Goal: Information Seeking & Learning: Learn about a topic

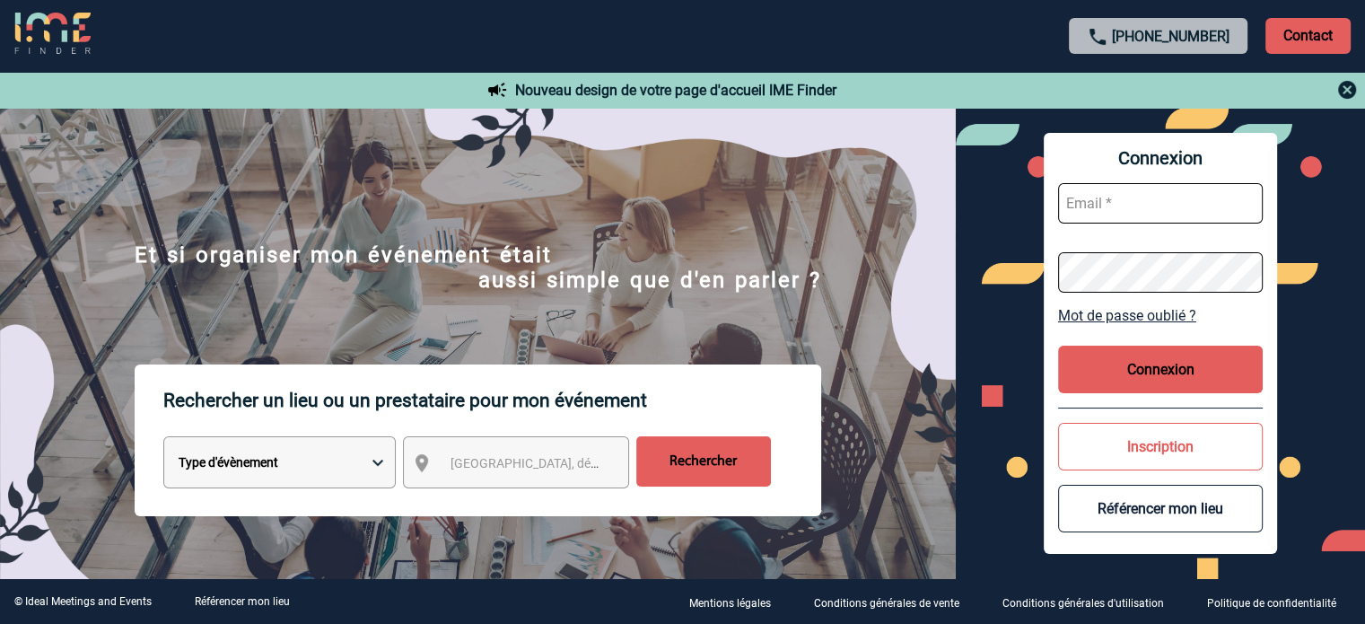
type input "ydeclercq@ime-groupe.com"
click at [1084, 362] on button "Connexion" at bounding box center [1160, 369] width 205 height 48
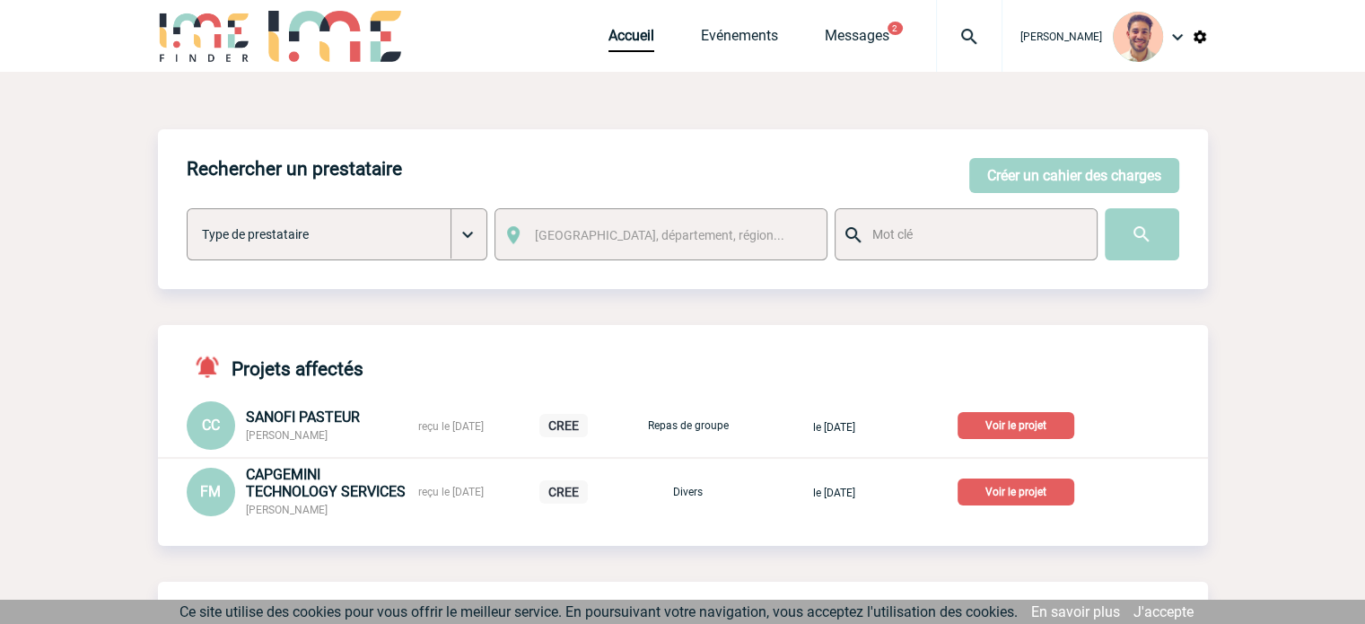
click at [1074, 491] on p "Voir le projet" at bounding box center [1015, 491] width 117 height 27
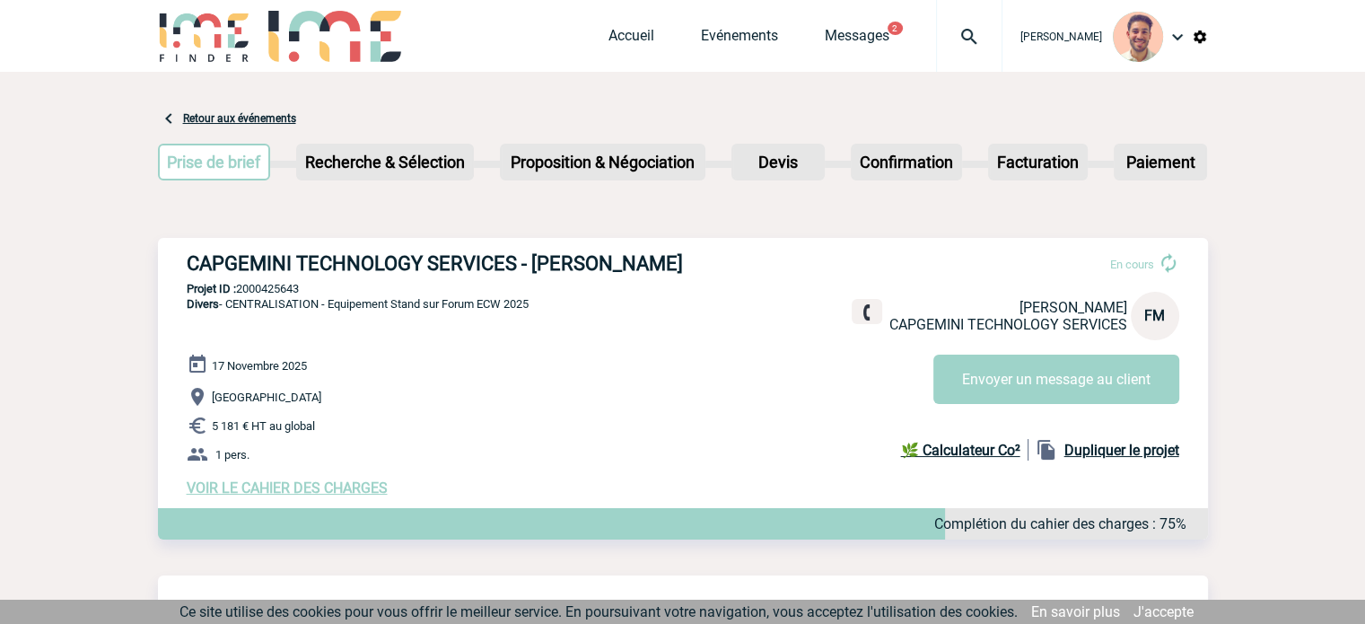
drag, startPoint x: 758, startPoint y: 269, endPoint x: 159, endPoint y: 247, distance: 599.8
click at [159, 247] on div "CAPGEMINI TECHNOLOGY SERVICES - [PERSON_NAME] En cours [PERSON_NAME] CAPGEMINI …" at bounding box center [683, 374] width 1050 height 273
copy h3 "CAPGEMINI TECHNOLOGY SERVICES - [PERSON_NAME]"
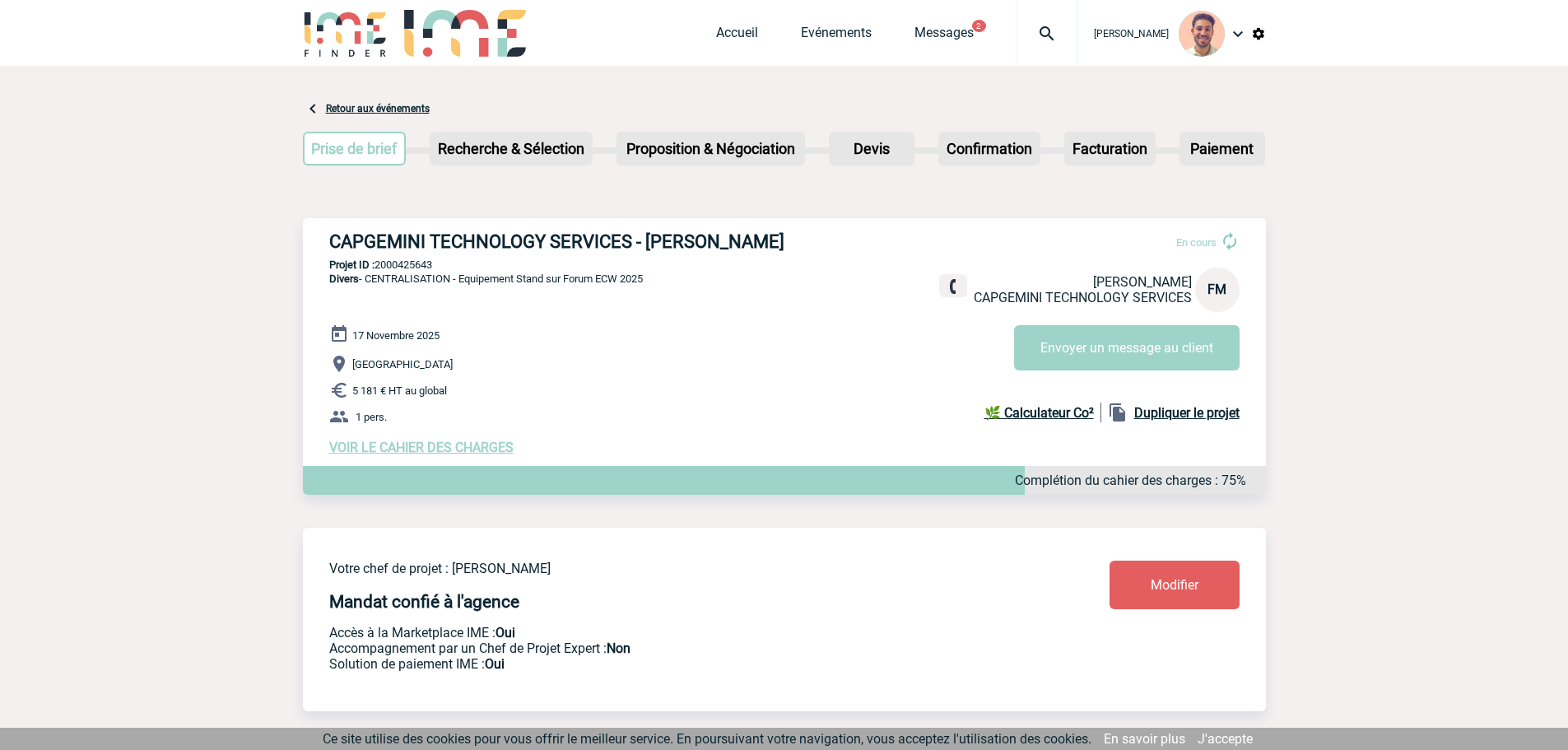
drag, startPoint x: 717, startPoint y: 275, endPoint x: 797, endPoint y: 252, distance: 83.2
click at [717, 274] on div "CAPGEMINI TECHNOLOGY SERVICES - Florence MOTARD En cours Florence MOTARD CAPGEM…" at bounding box center [784, 343] width 963 height 251
drag, startPoint x: 801, startPoint y: 242, endPoint x: 648, endPoint y: 242, distance: 153.0
click at [648, 242] on h3 "CAPGEMINI TECHNOLOGY SERVICES - Florence MOTARD" at bounding box center [576, 241] width 494 height 20
copy h3 "Florence MOTARD"
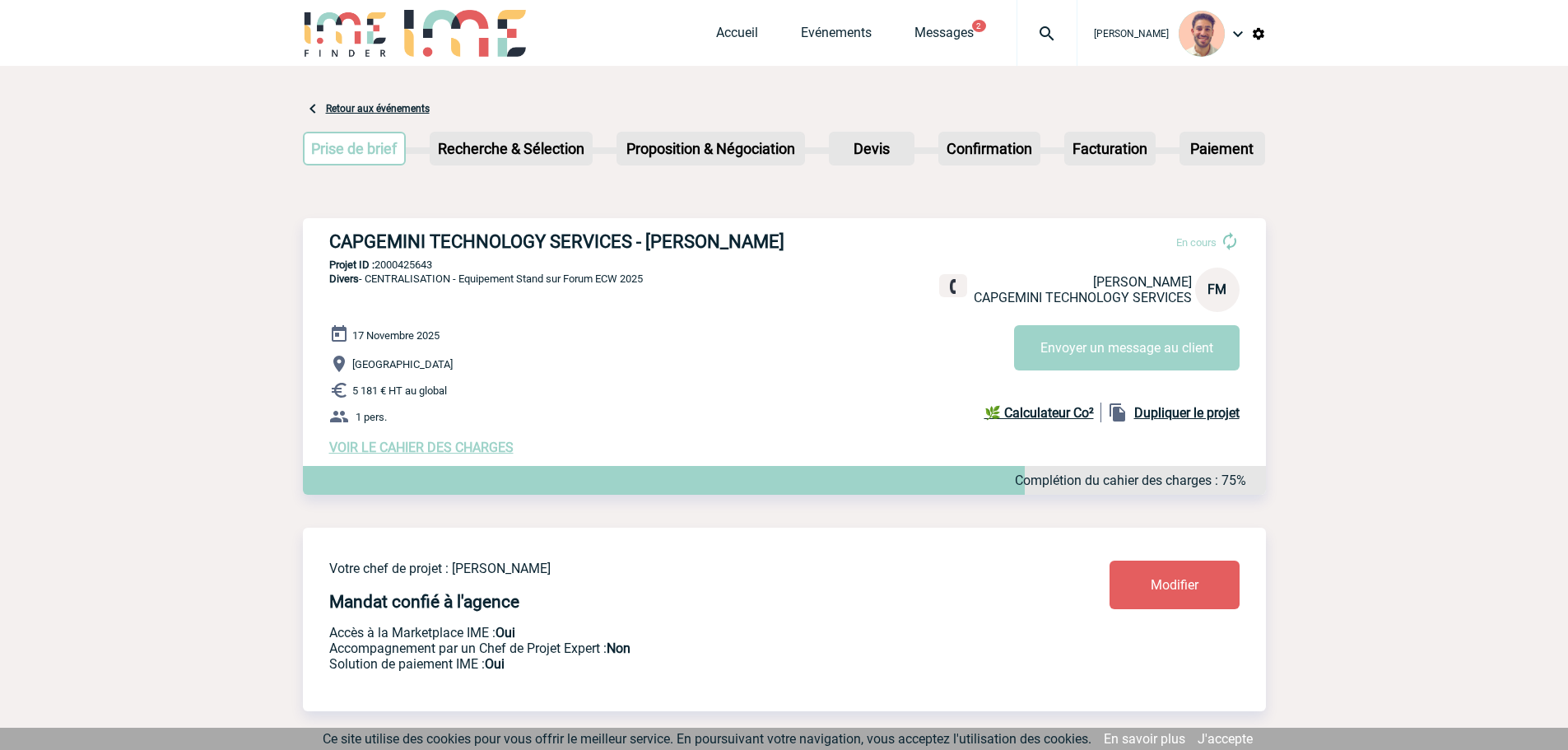
drag, startPoint x: 445, startPoint y: 259, endPoint x: 380, endPoint y: 261, distance: 65.0
click at [380, 261] on div "CAPGEMINI TECHNOLOGY SERVICES - Florence MOTARD En cours Florence MOTARD CAPGEM…" at bounding box center [784, 343] width 963 height 251
copy p "2000425643"
click at [449, 261] on div "CAPGEMINI TECHNOLOGY SERVICES - Florence MOTARD En cours Florence MOTARD CAPGEM…" at bounding box center [784, 343] width 963 height 251
drag, startPoint x: 438, startPoint y: 264, endPoint x: 382, endPoint y: 264, distance: 56.0
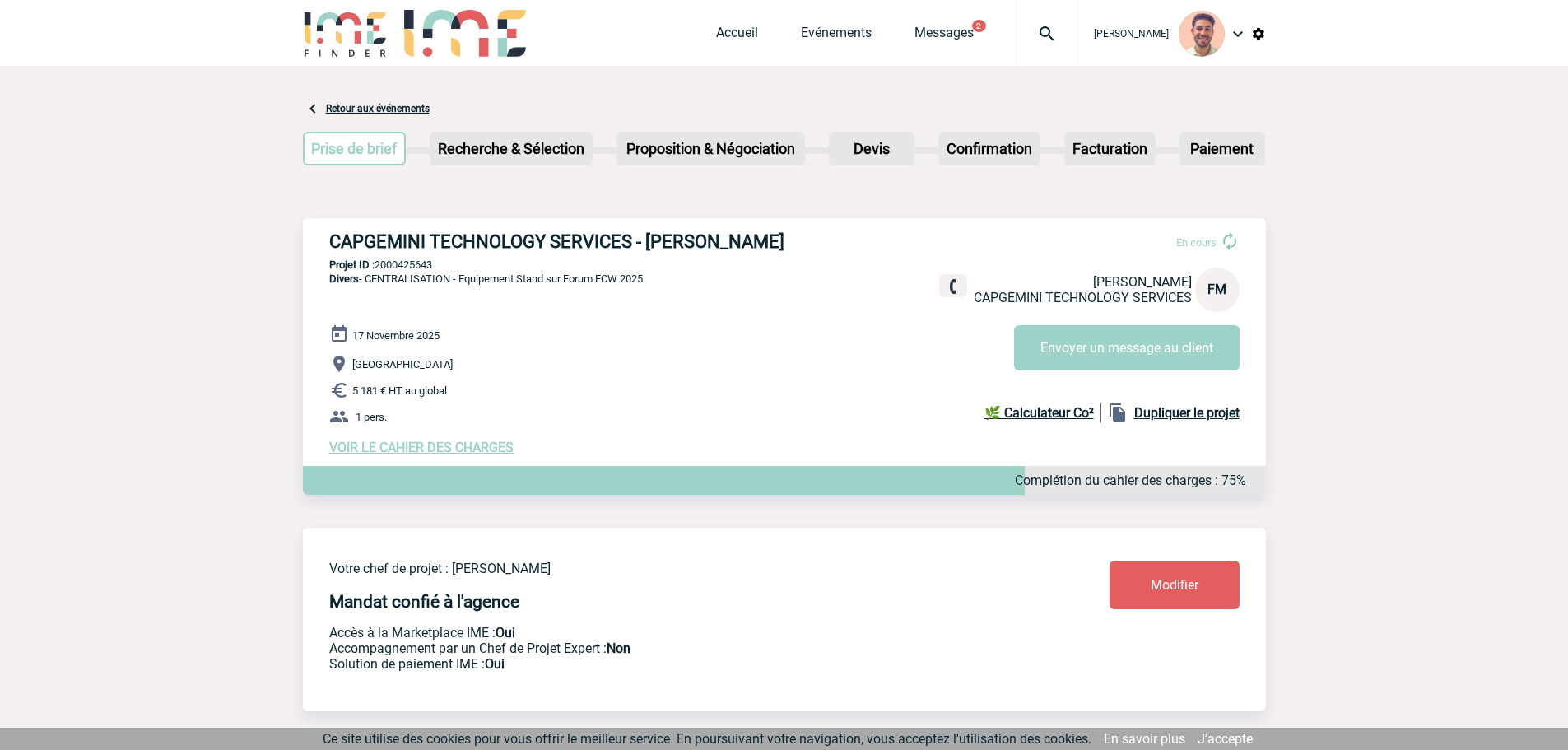
click at [378, 267] on p "Projet ID : 2000425643" at bounding box center [784, 264] width 963 height 12
copy p "2000425643"
click at [443, 448] on span "VOIR LE CAHIER DES CHARGES" at bounding box center [421, 447] width 184 height 16
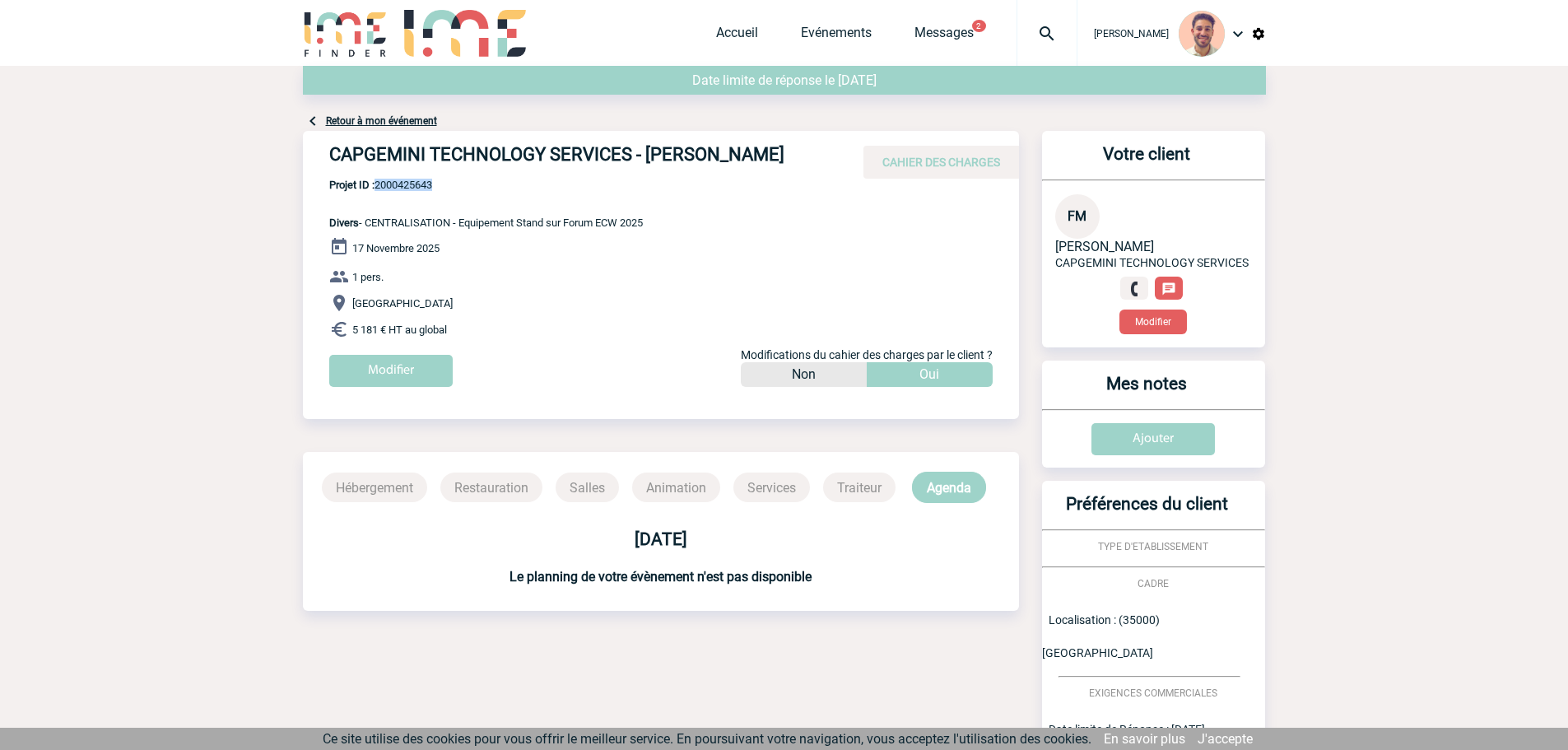
drag, startPoint x: 450, startPoint y: 180, endPoint x: 377, endPoint y: 180, distance: 73.0
click at [377, 180] on span "Projet ID : 2000425643" at bounding box center [486, 185] width 314 height 12
copy span "2000425643"
click at [741, 39] on link "Accueil" at bounding box center [738, 36] width 42 height 23
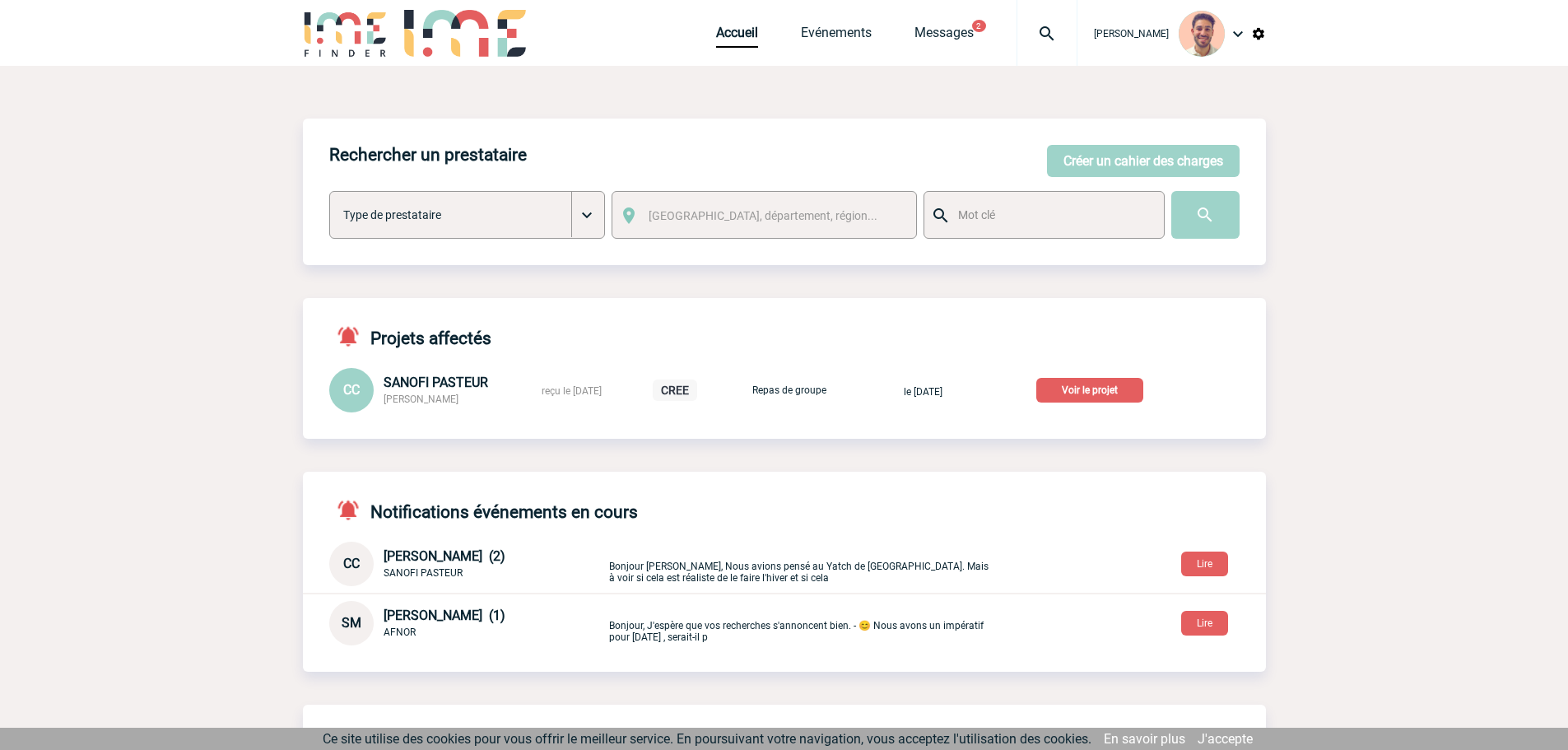
click at [1118, 377] on div "CC SANOFI PASTEUR [PERSON_NAME] reçu le [DATE] CREE Repas de groupe le [DATE] V…" at bounding box center [784, 390] width 963 height 44
click at [1119, 381] on p "Voir le projet" at bounding box center [1090, 390] width 107 height 25
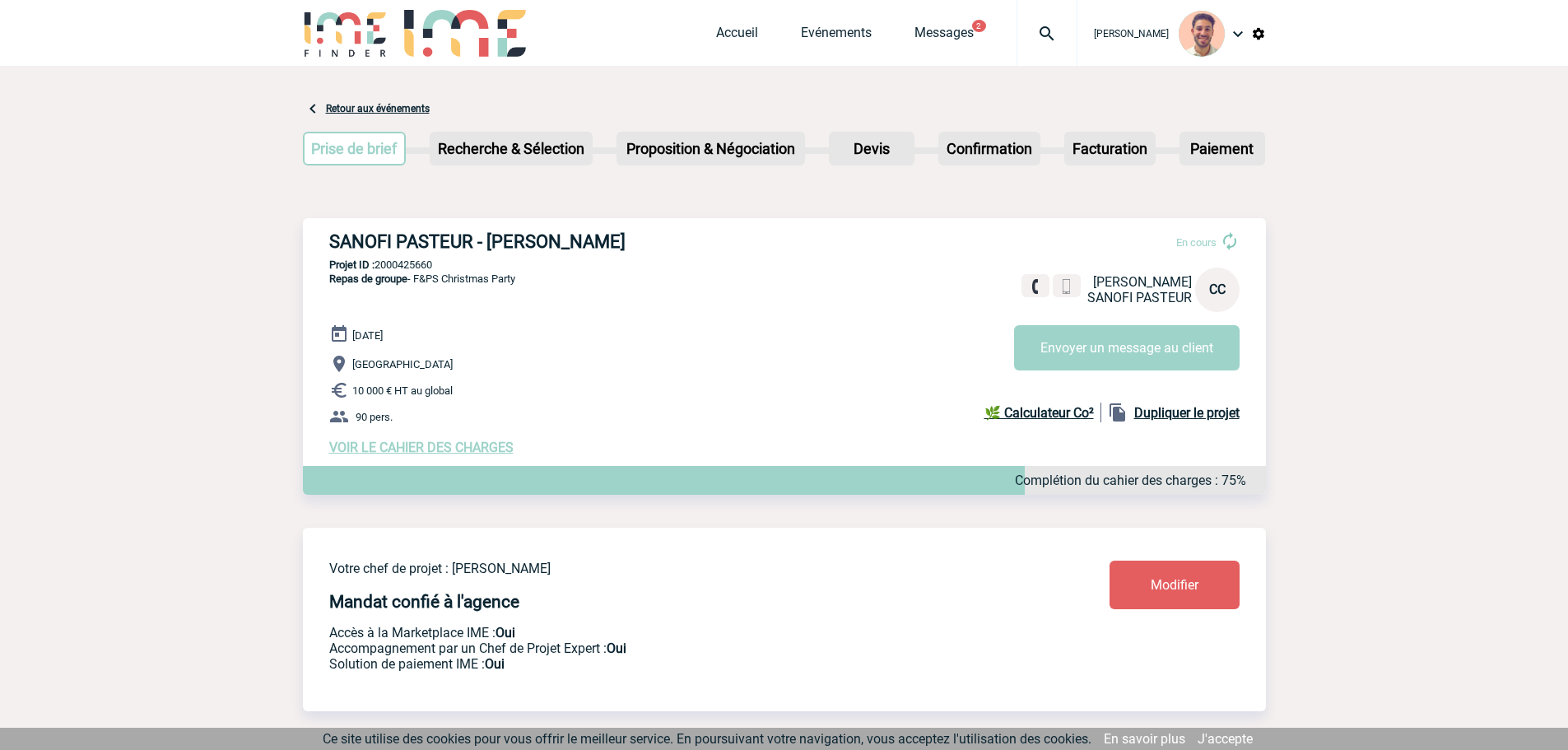
drag, startPoint x: 462, startPoint y: 265, endPoint x: 377, endPoint y: 270, distance: 85.1
click at [377, 270] on p "Projet ID : 2000425660" at bounding box center [784, 264] width 963 height 12
copy p "2000425660"
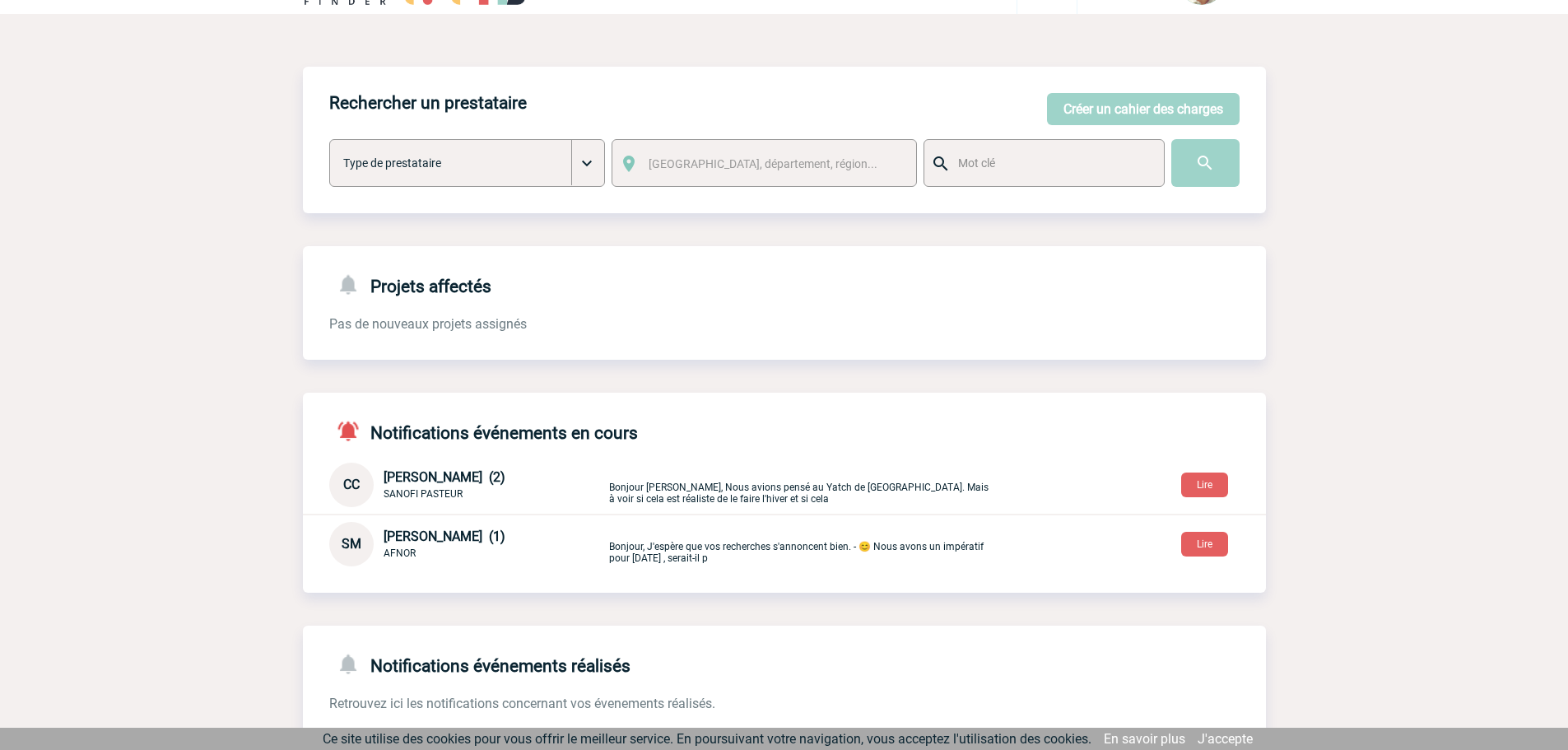
scroll to position [83, 0]
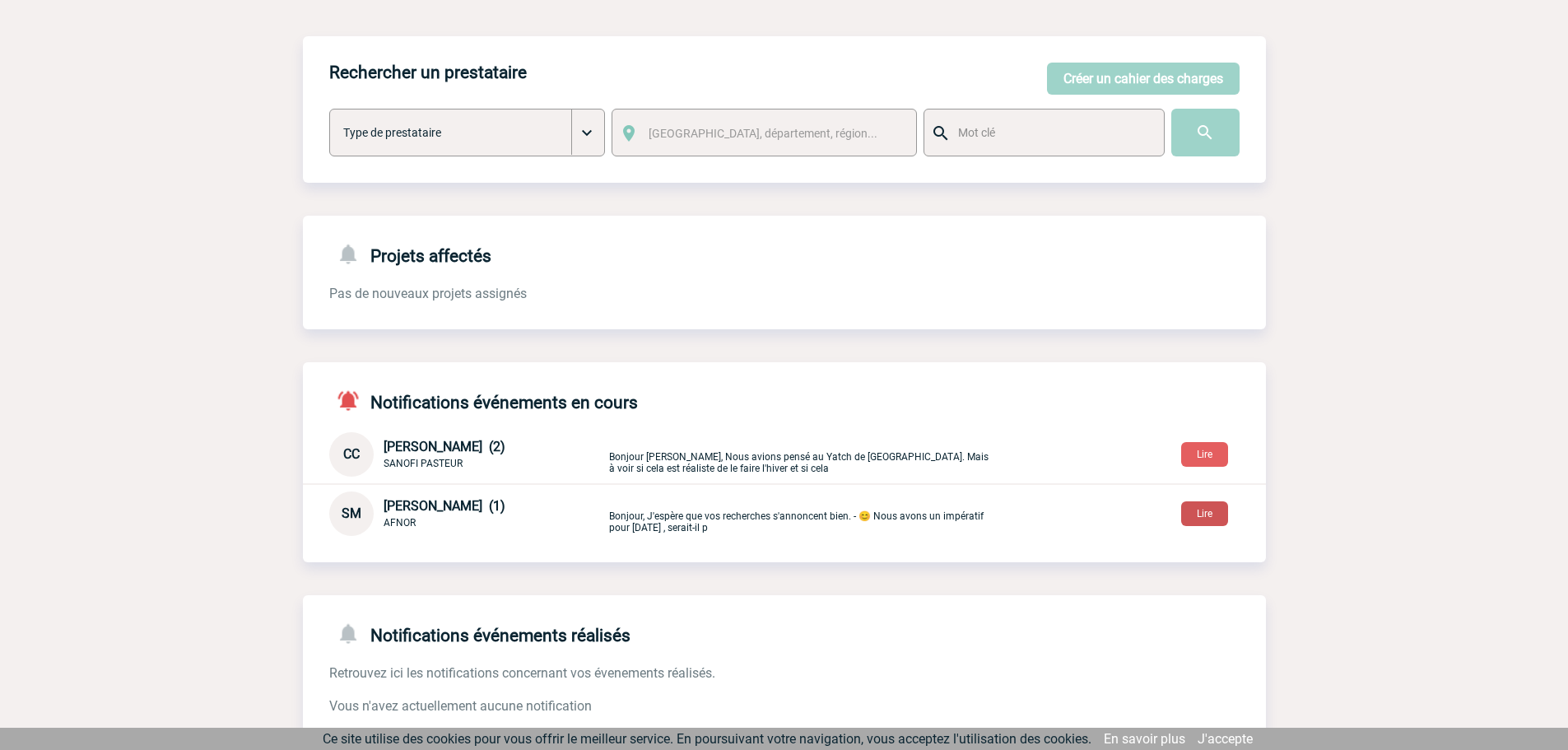
click at [1205, 511] on button "Lire" at bounding box center [1205, 513] width 47 height 25
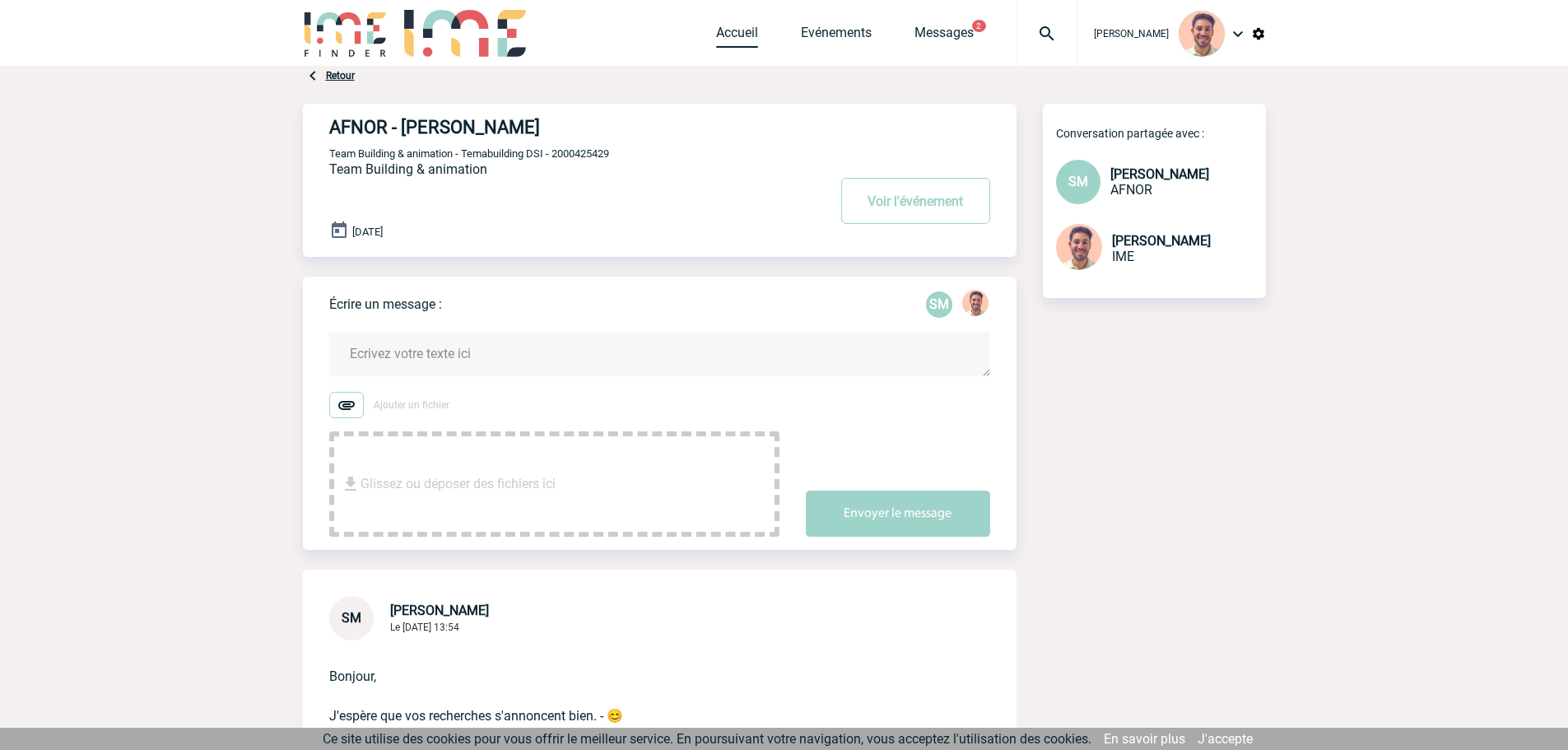
click at [746, 34] on link "Accueil" at bounding box center [738, 36] width 42 height 23
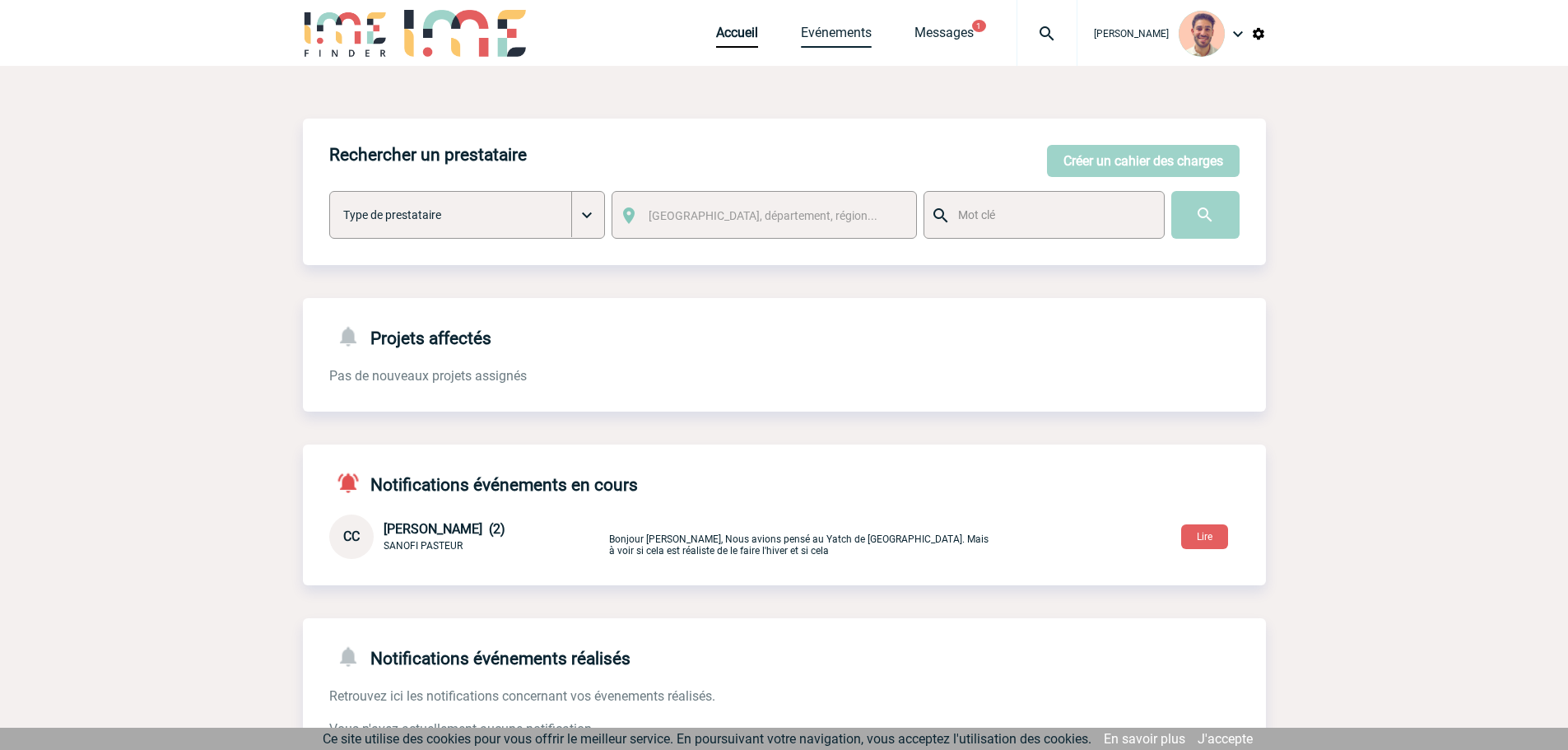
click at [823, 44] on link "Evénements" at bounding box center [836, 36] width 71 height 23
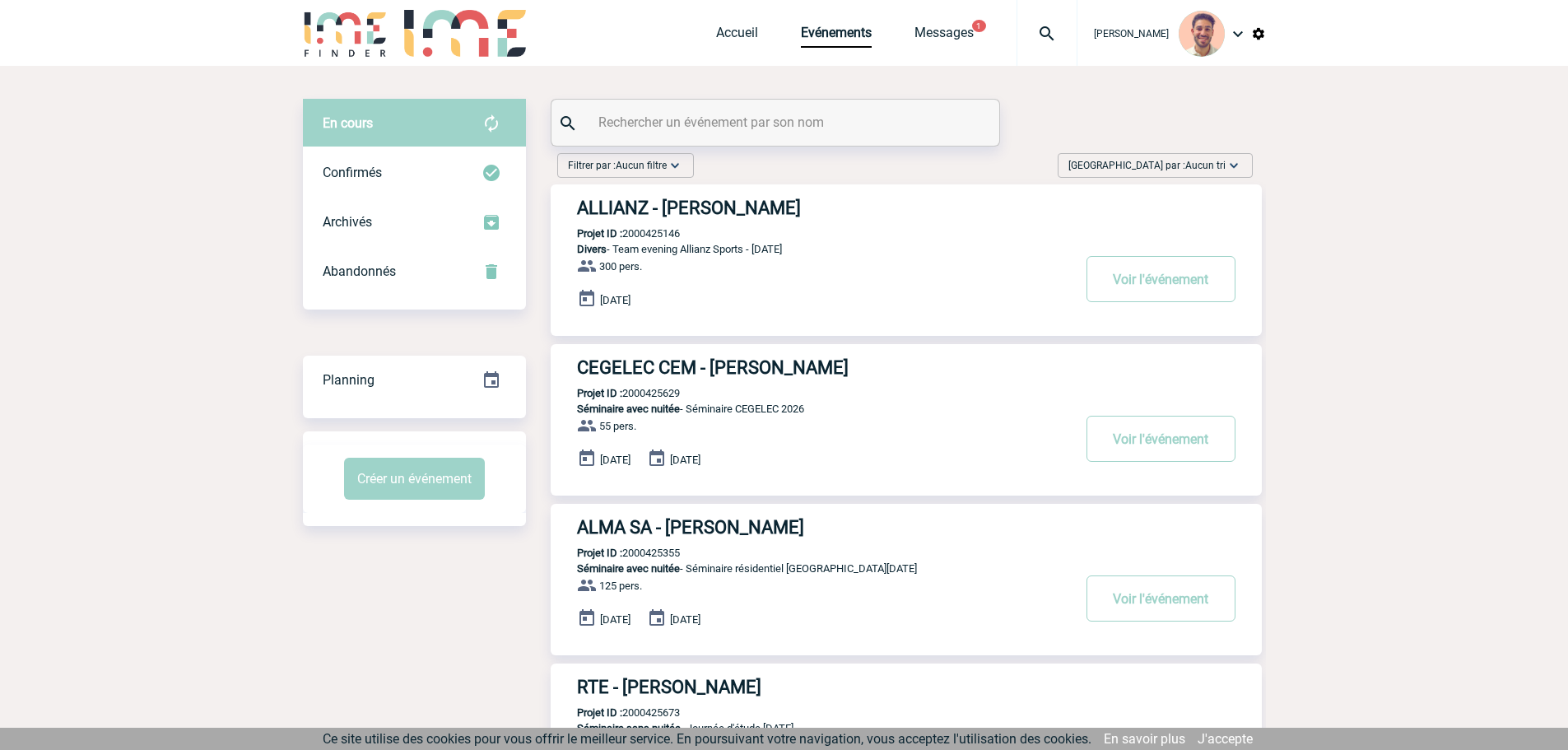
click at [677, 118] on input "text" at bounding box center [777, 122] width 366 height 24
paste input "2000425660 -"
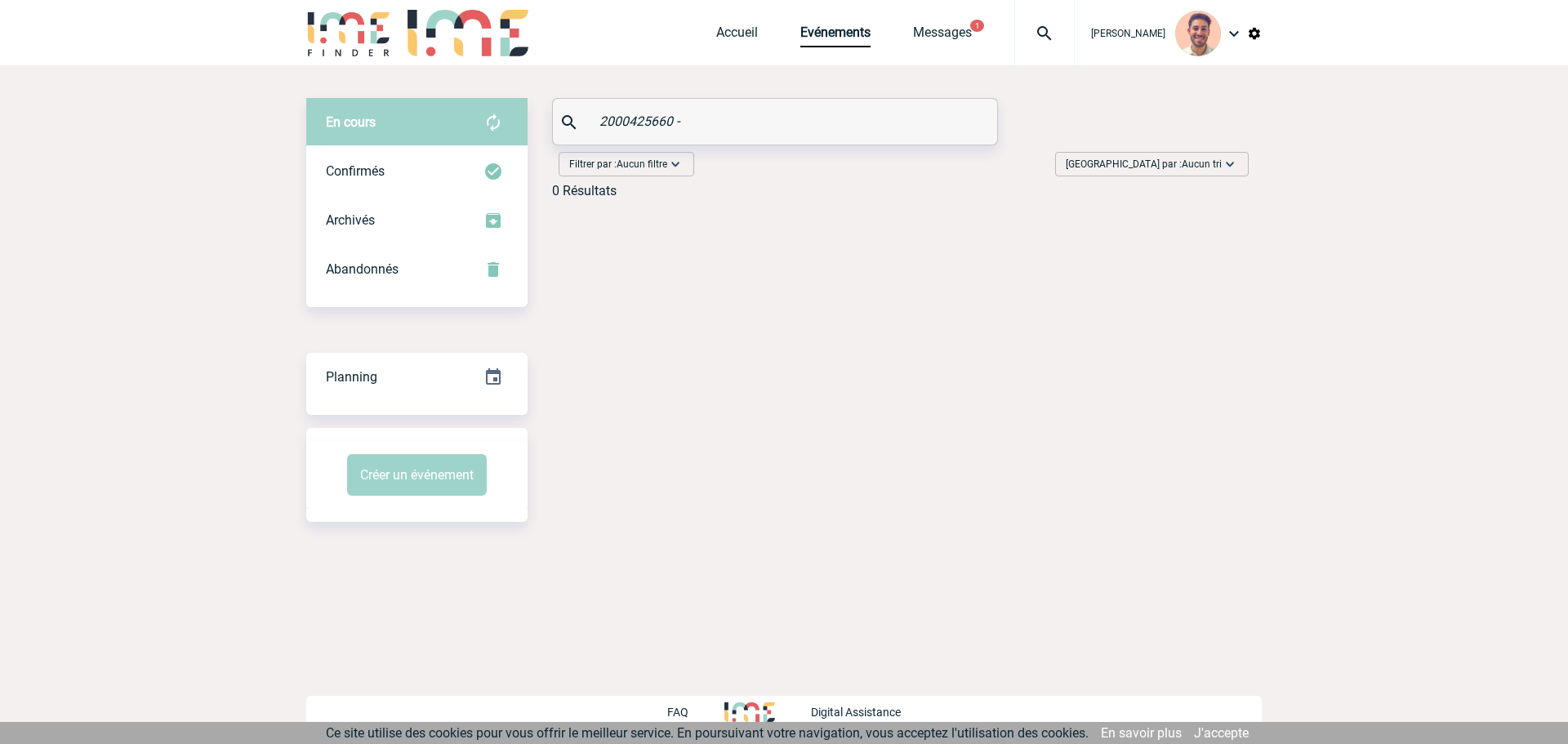
drag, startPoint x: 686, startPoint y: 116, endPoint x: 571, endPoint y: 107, distance: 115.4
click at [568, 107] on div "2000425660 -" at bounding box center [774, 122] width 444 height 46
click at [704, 112] on input "2000425660 -" at bounding box center [776, 121] width 363 height 24
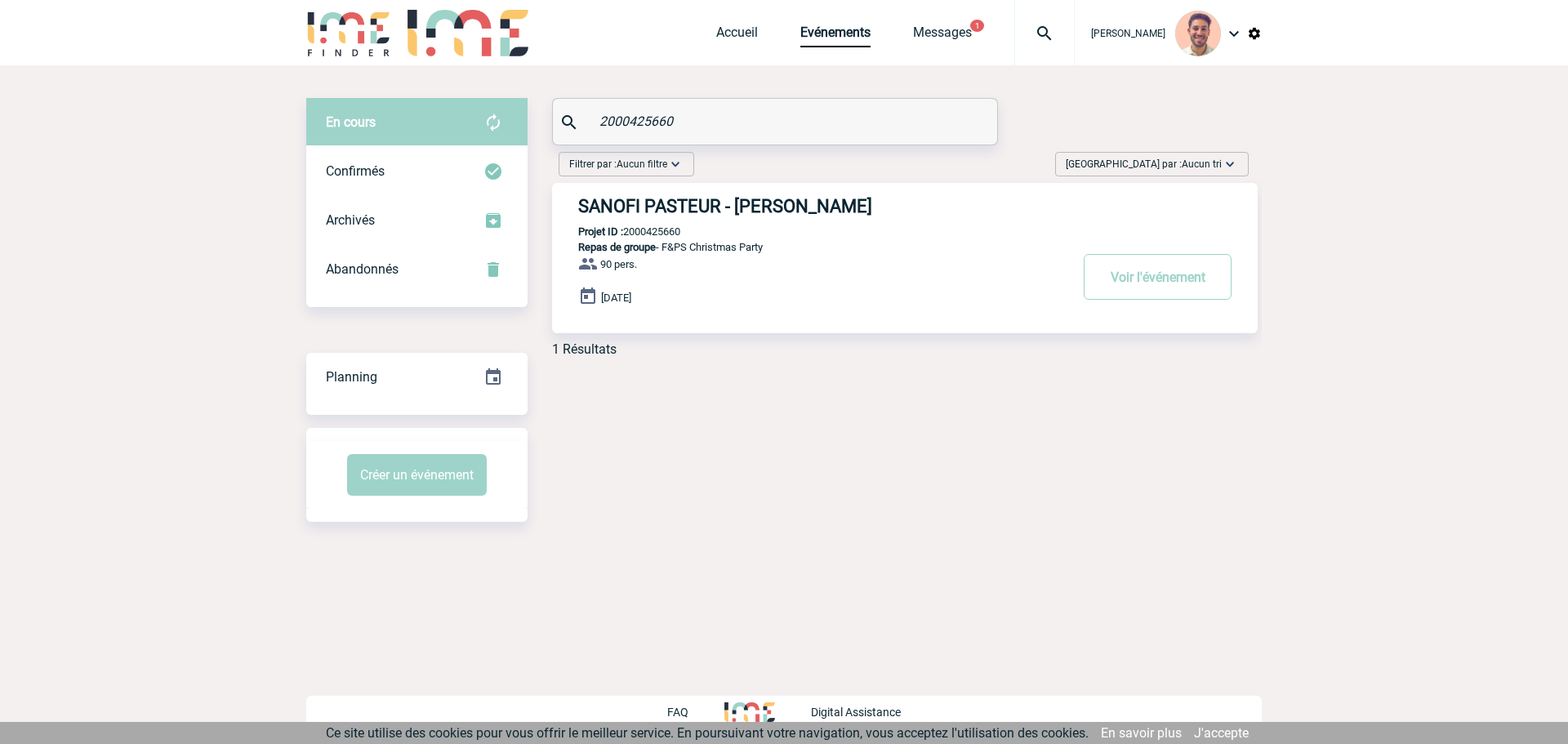
type input "2000425660"
click at [747, 203] on h3 "SANOFI PASTEUR - [PERSON_NAME]" at bounding box center [823, 206] width 490 height 20
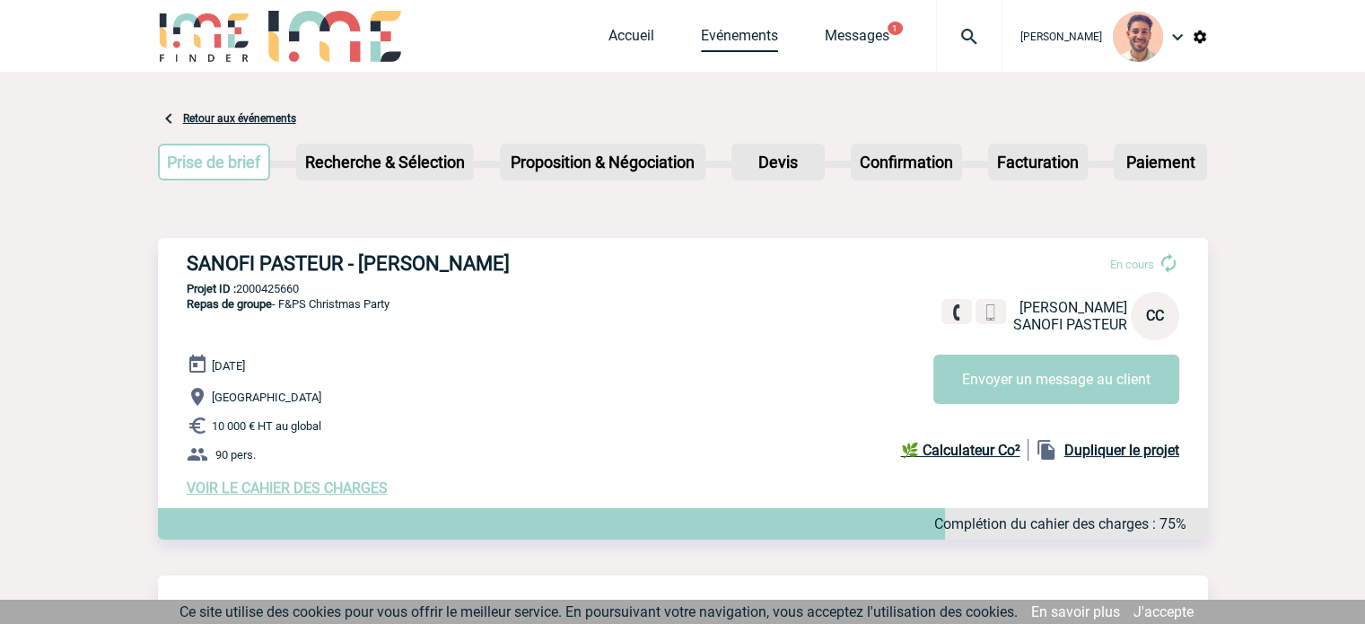
click at [718, 35] on link "Evénements" at bounding box center [739, 39] width 77 height 25
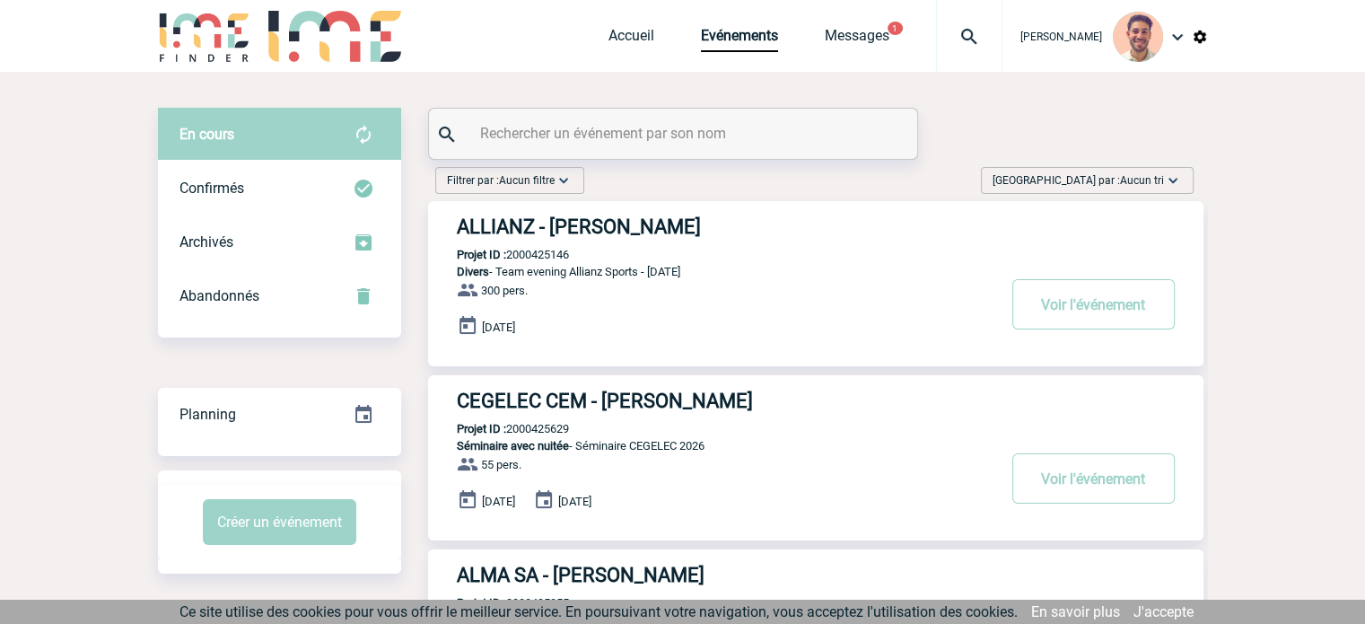
click at [535, 125] on input "text" at bounding box center [675, 133] width 399 height 26
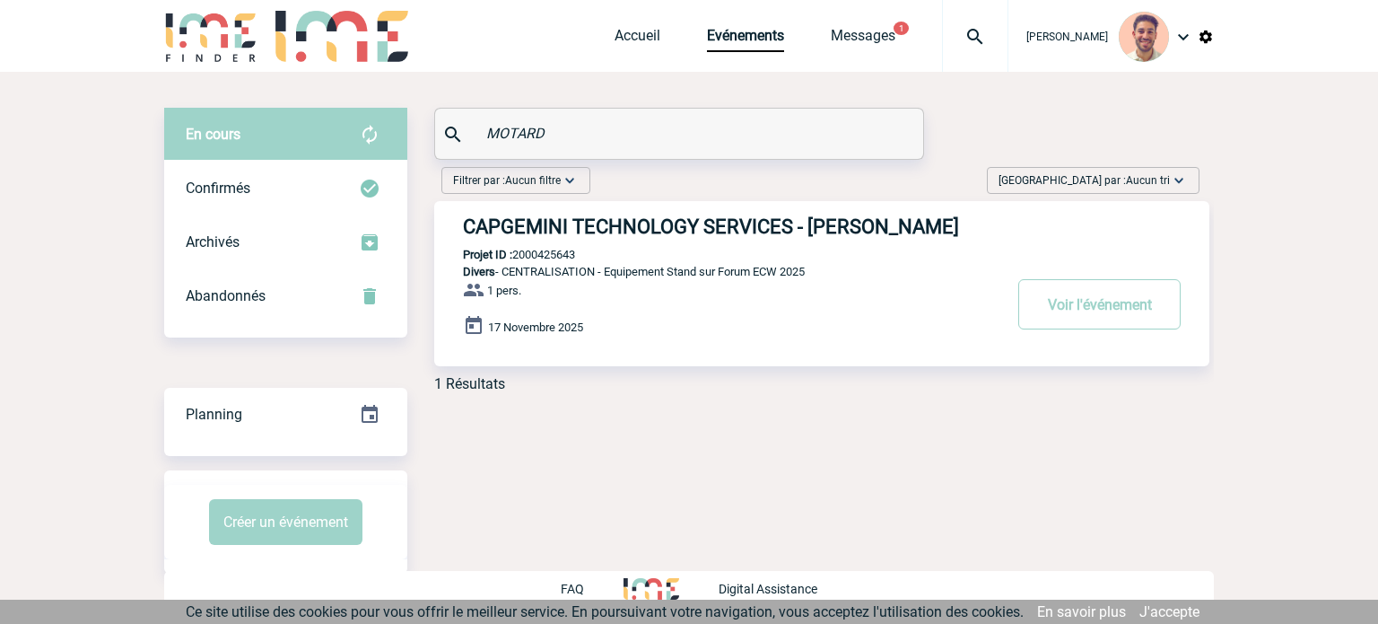
type input "MOTARD"
click at [692, 229] on h3 "CAPGEMINI TECHNOLOGY SERVICES - Florence MOTARD" at bounding box center [732, 226] width 538 height 22
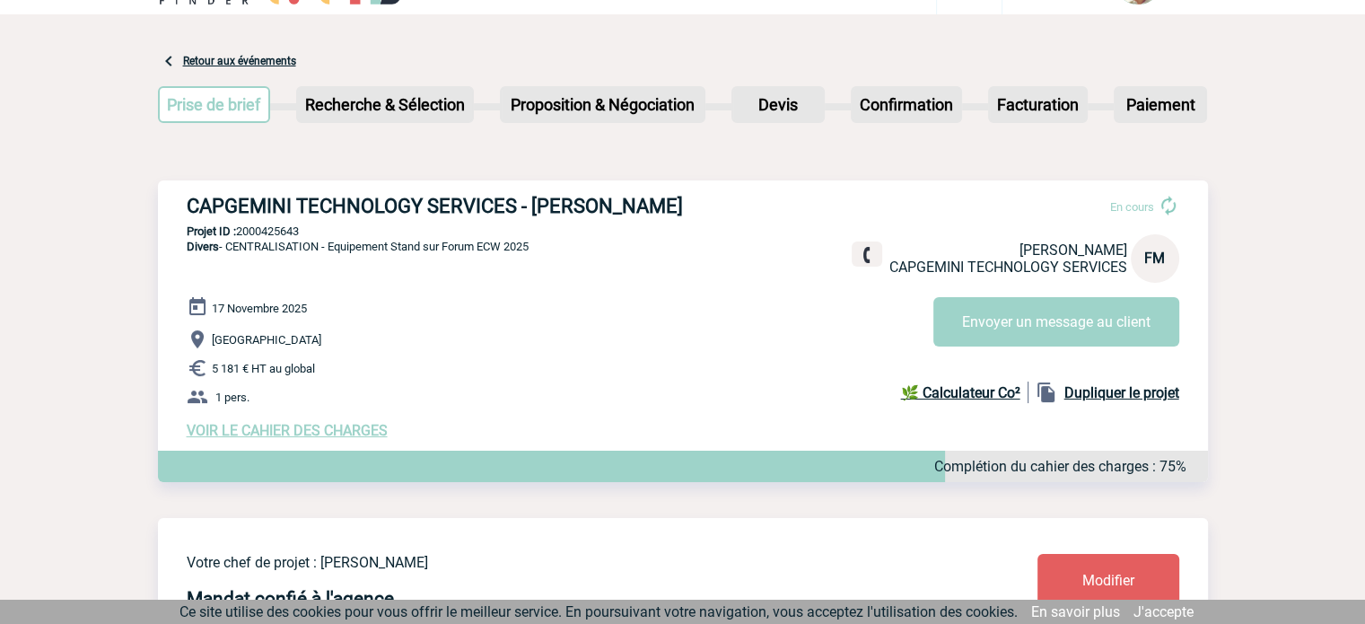
scroll to position [90, 0]
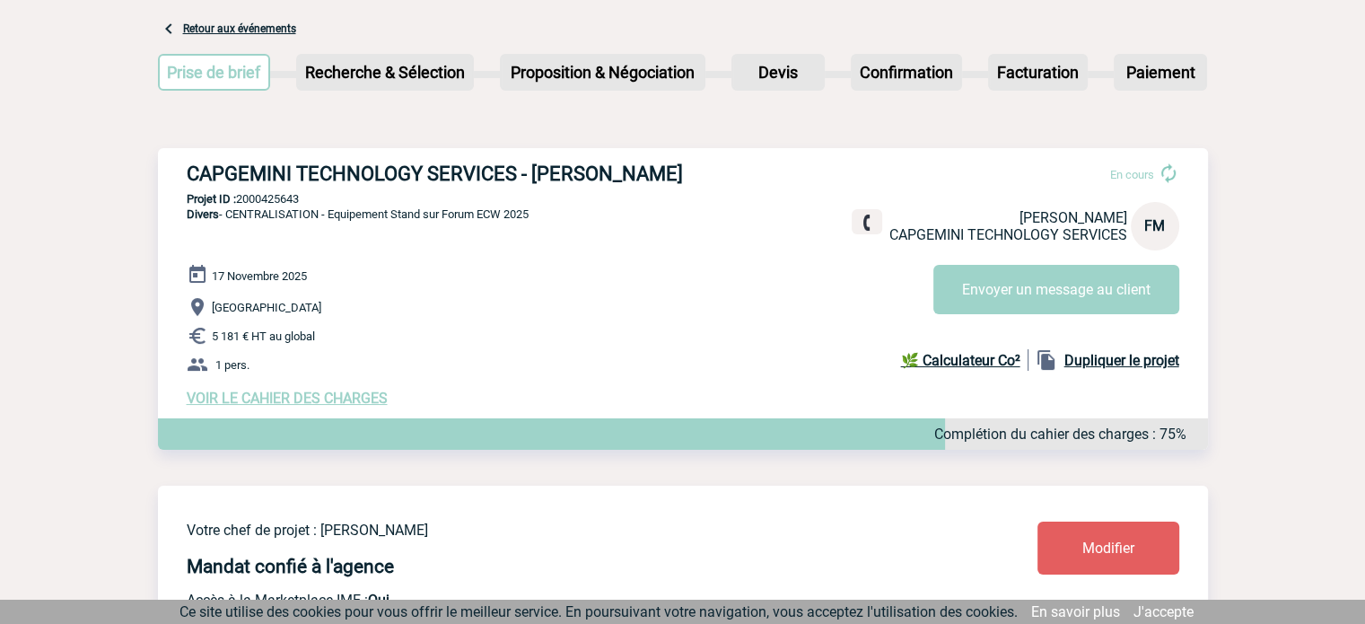
drag, startPoint x: 693, startPoint y: 175, endPoint x: 531, endPoint y: 162, distance: 162.0
click at [531, 162] on h3 "CAPGEMINI TECHNOLOGY SERVICES - [PERSON_NAME]" at bounding box center [456, 173] width 538 height 22
copy h3 "[PERSON_NAME]"
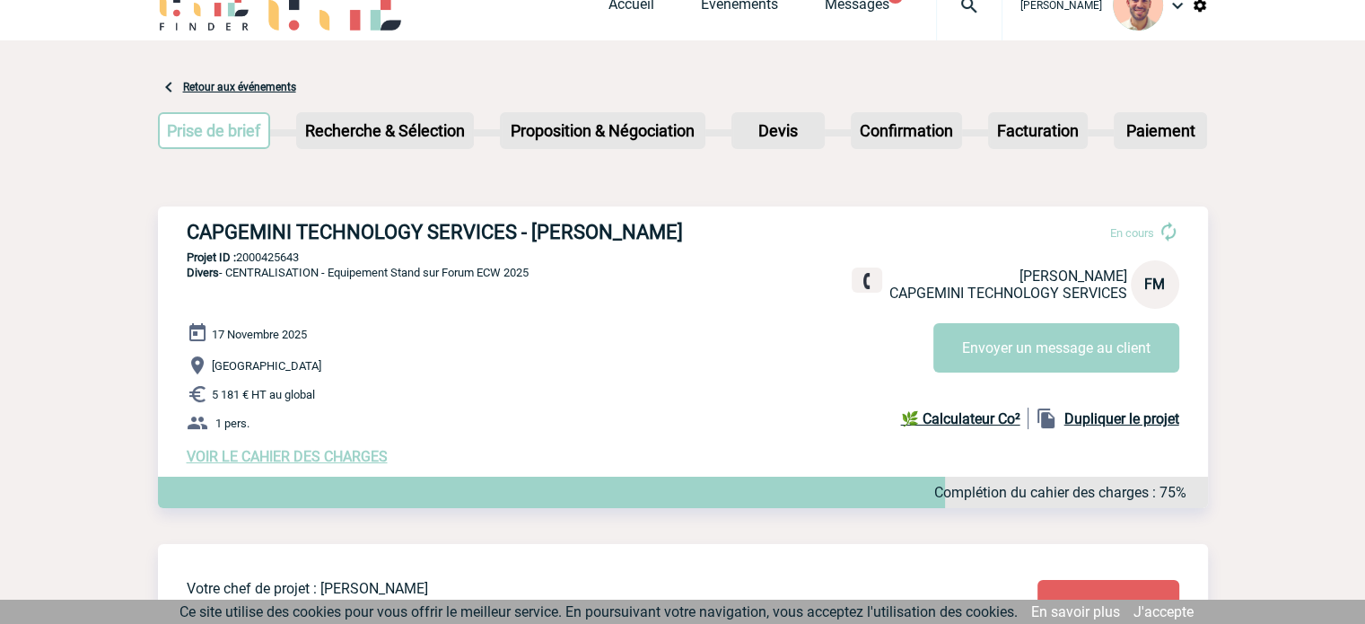
scroll to position [0, 0]
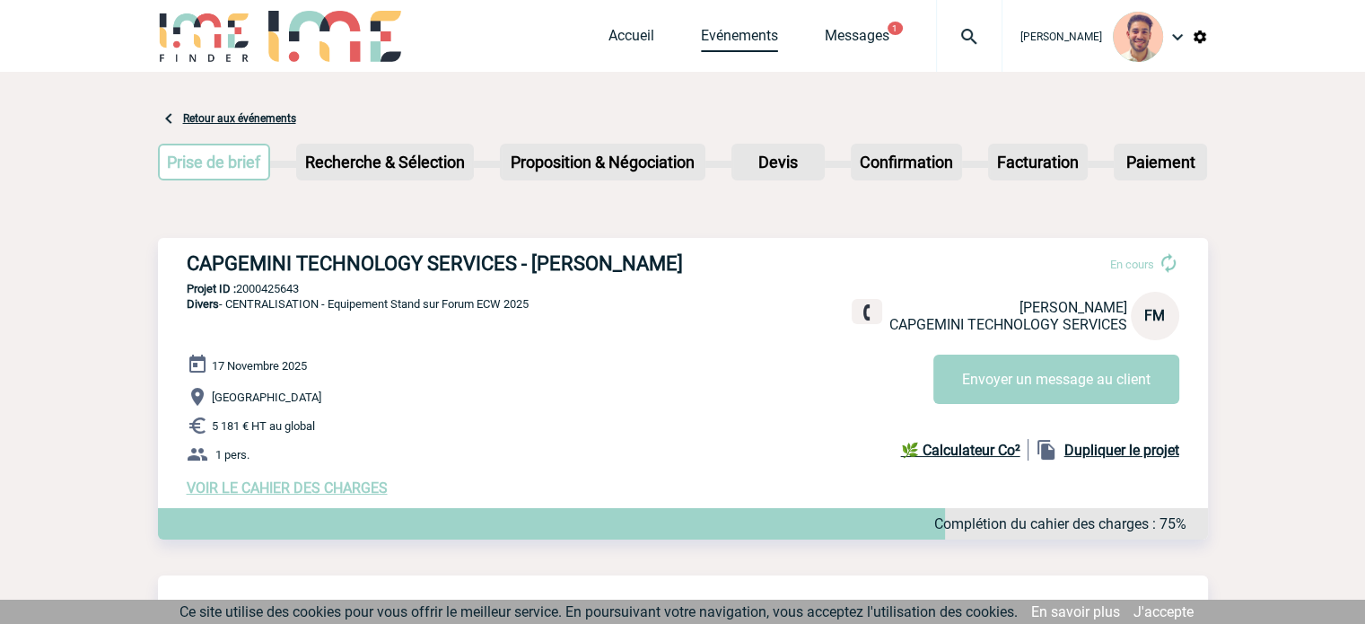
click at [706, 39] on link "Evénements" at bounding box center [739, 39] width 77 height 25
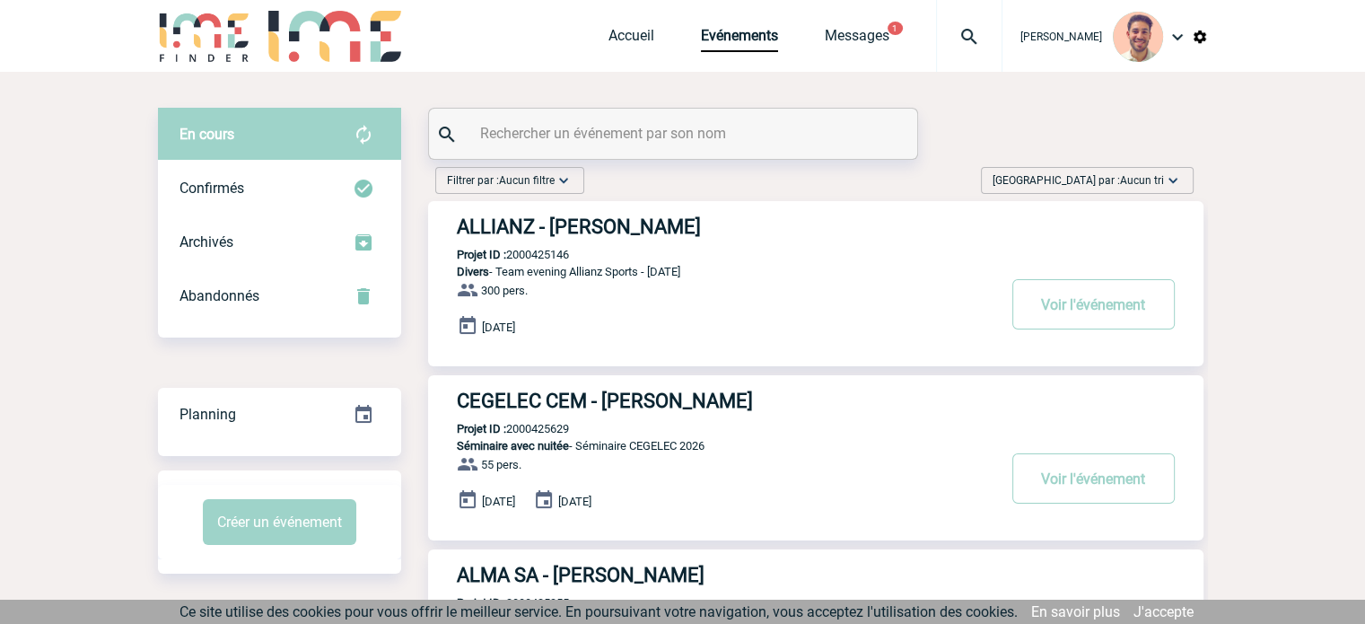
drag, startPoint x: 652, startPoint y: 154, endPoint x: 651, endPoint y: 145, distance: 9.0
click at [651, 148] on div at bounding box center [673, 134] width 488 height 50
click at [651, 145] on input "text" at bounding box center [675, 133] width 399 height 26
paste input "2000425660"
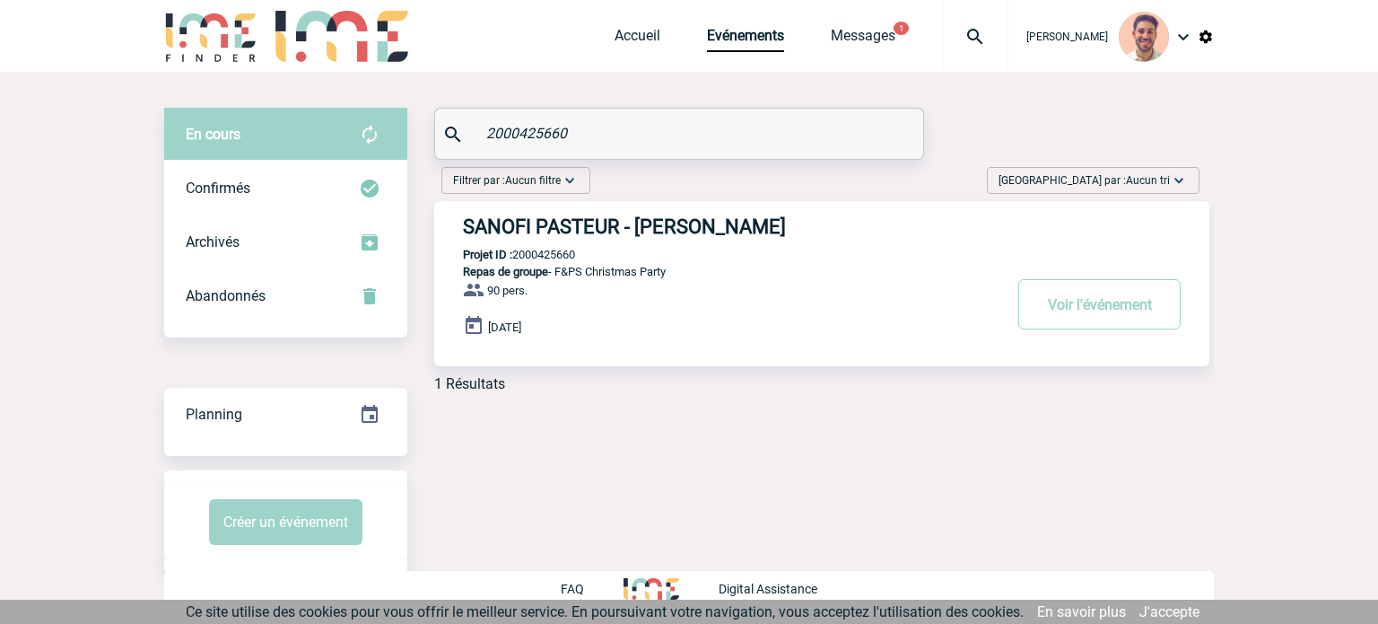
type input "2000425660"
click at [756, 220] on h3 "SANOFI PASTEUR - Cécile CANNARD" at bounding box center [732, 226] width 538 height 22
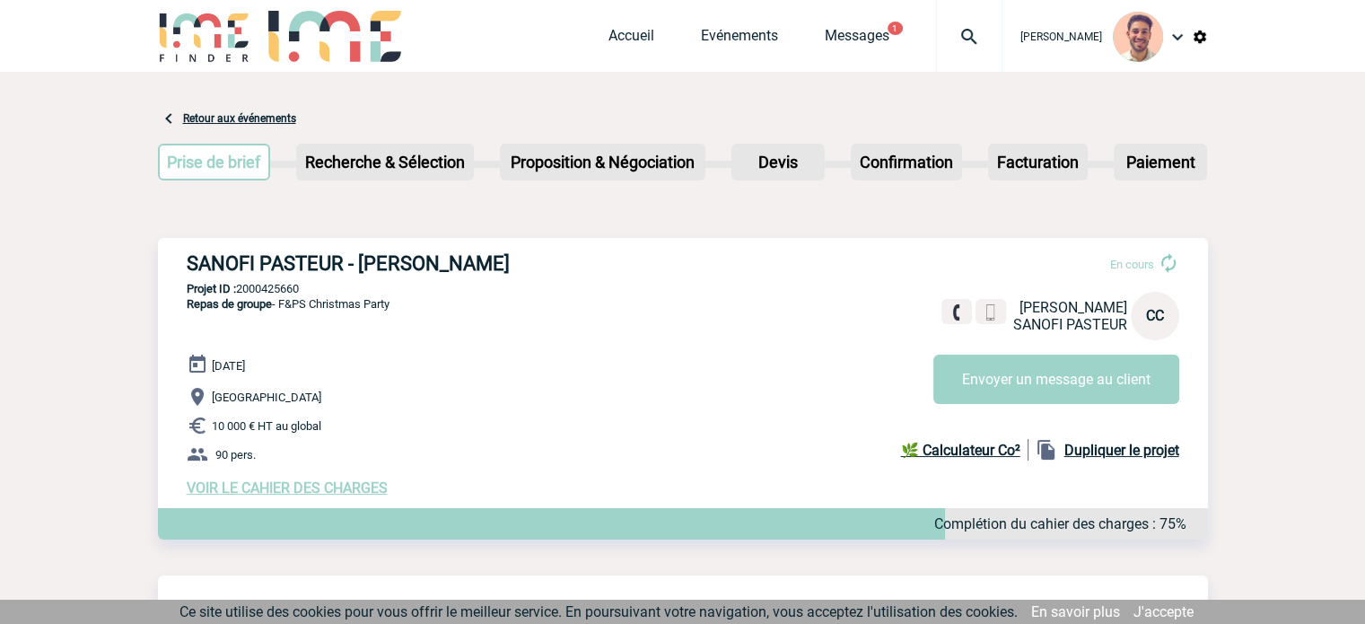
drag, startPoint x: 527, startPoint y: 265, endPoint x: 169, endPoint y: 260, distance: 358.0
click at [169, 260] on div "SANOFI PASTEUR - [PERSON_NAME] En cours [PERSON_NAME] SANOFI [DEMOGRAPHIC_DATA]…" at bounding box center [683, 374] width 1050 height 273
copy h3 "SANOFI PASTEUR - [PERSON_NAME]"
drag, startPoint x: 301, startPoint y: 289, endPoint x: 240, endPoint y: 282, distance: 62.3
click at [240, 282] on div "SANOFI PASTEUR - [PERSON_NAME] En cours [PERSON_NAME] SANOFI [DEMOGRAPHIC_DATA]…" at bounding box center [683, 374] width 1050 height 273
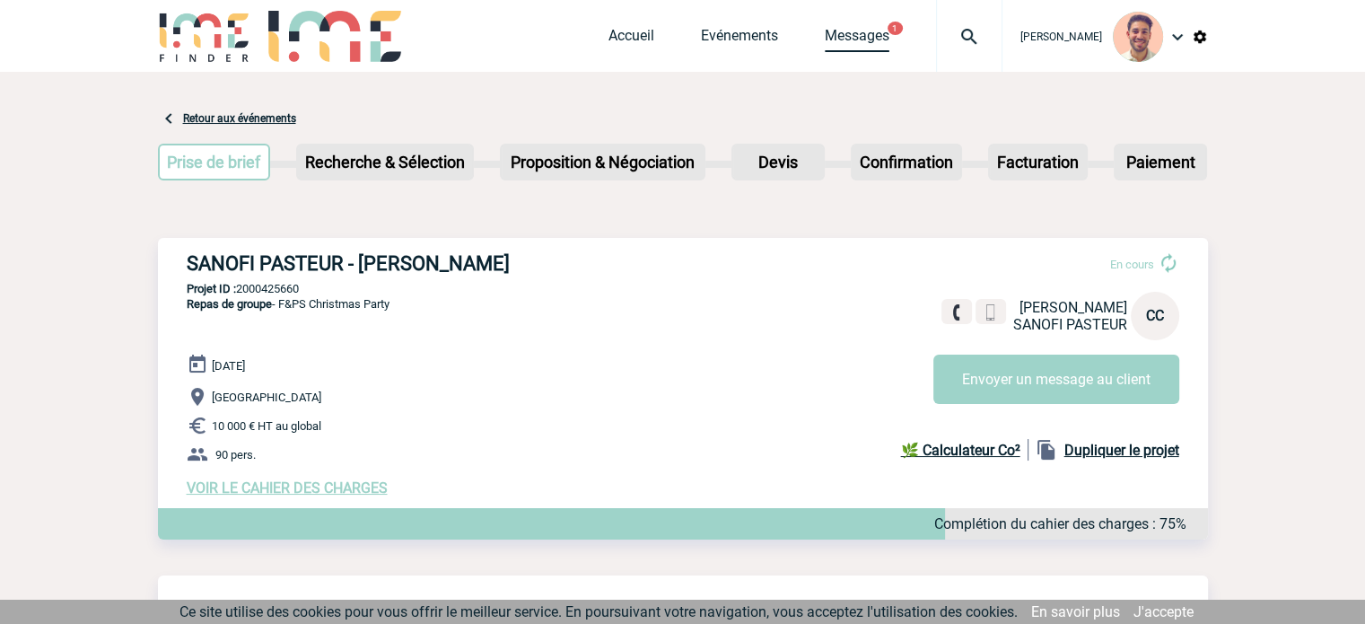
copy p "2000425660"
click at [327, 504] on div "SANOFI PASTEUR - Cécile CANNARD En cours Cécile CANNARD SANOFI PASTEUR CC Envoy…" at bounding box center [683, 374] width 1050 height 273
click at [327, 494] on span "VOIR LE CAHIER DES CHARGES" at bounding box center [287, 487] width 201 height 17
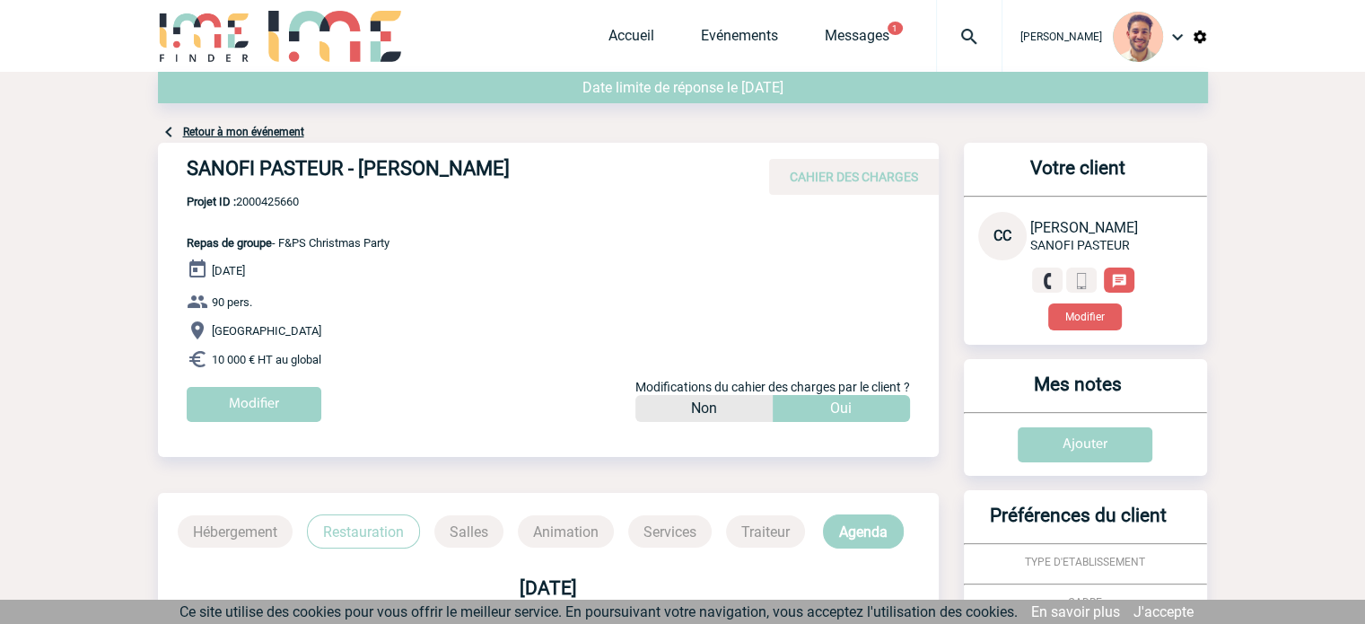
drag, startPoint x: 410, startPoint y: 240, endPoint x: 281, endPoint y: 240, distance: 129.2
click at [281, 240] on div "SANOFI PASTEUR - Cécile CANNARD CAHIER DES CHARGES SANOFI PASTEUR - Cécile CANN…" at bounding box center [548, 289] width 781 height 292
copy span "F&PS Christmas Party"
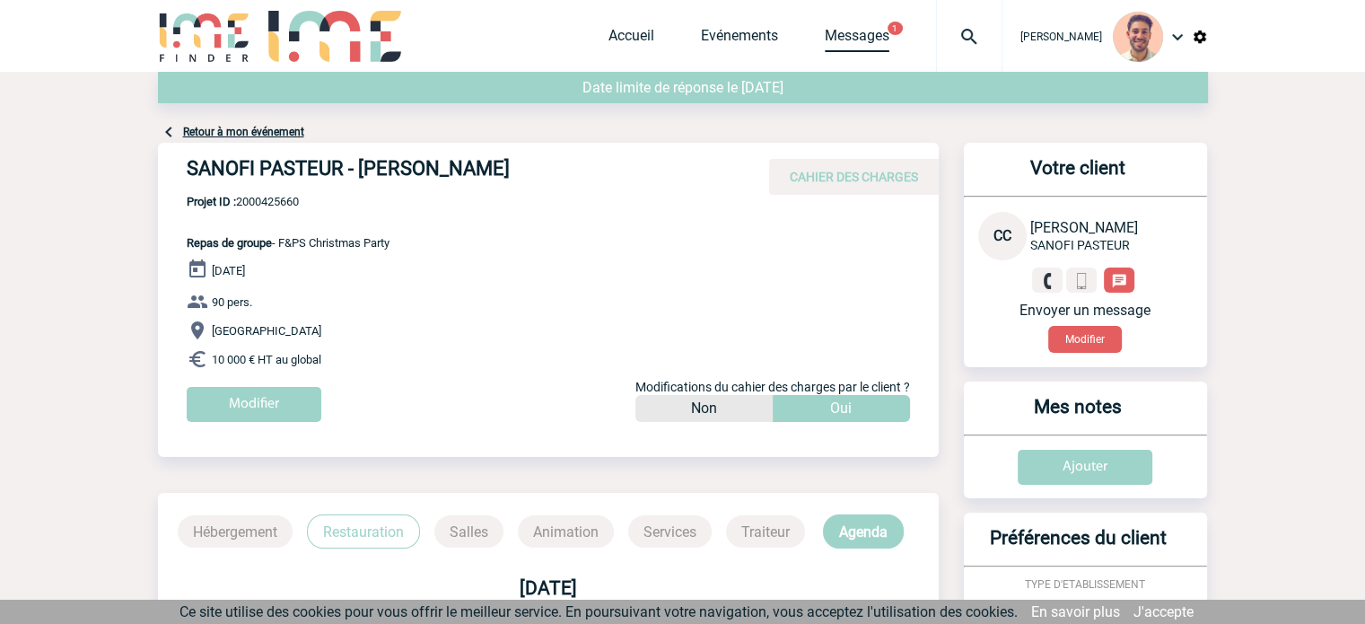
click at [833, 35] on link "Messages" at bounding box center [857, 39] width 65 height 25
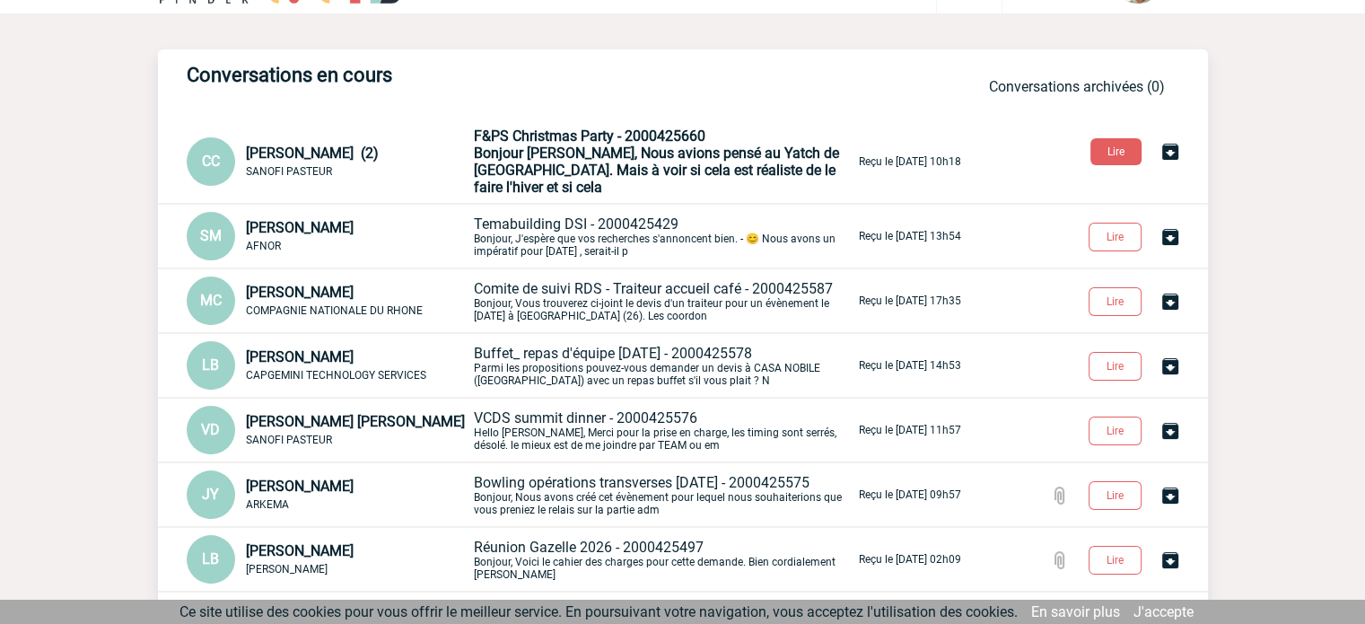
scroll to position [90, 0]
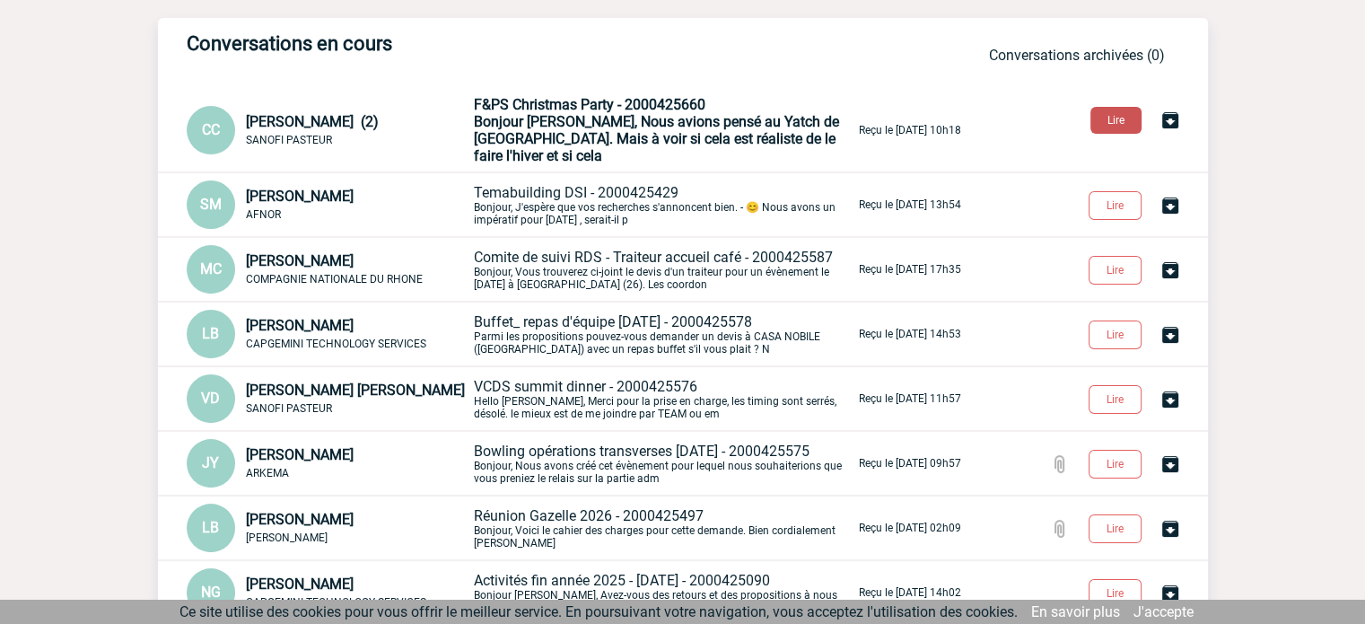
click at [1105, 125] on button "Lire" at bounding box center [1115, 120] width 51 height 27
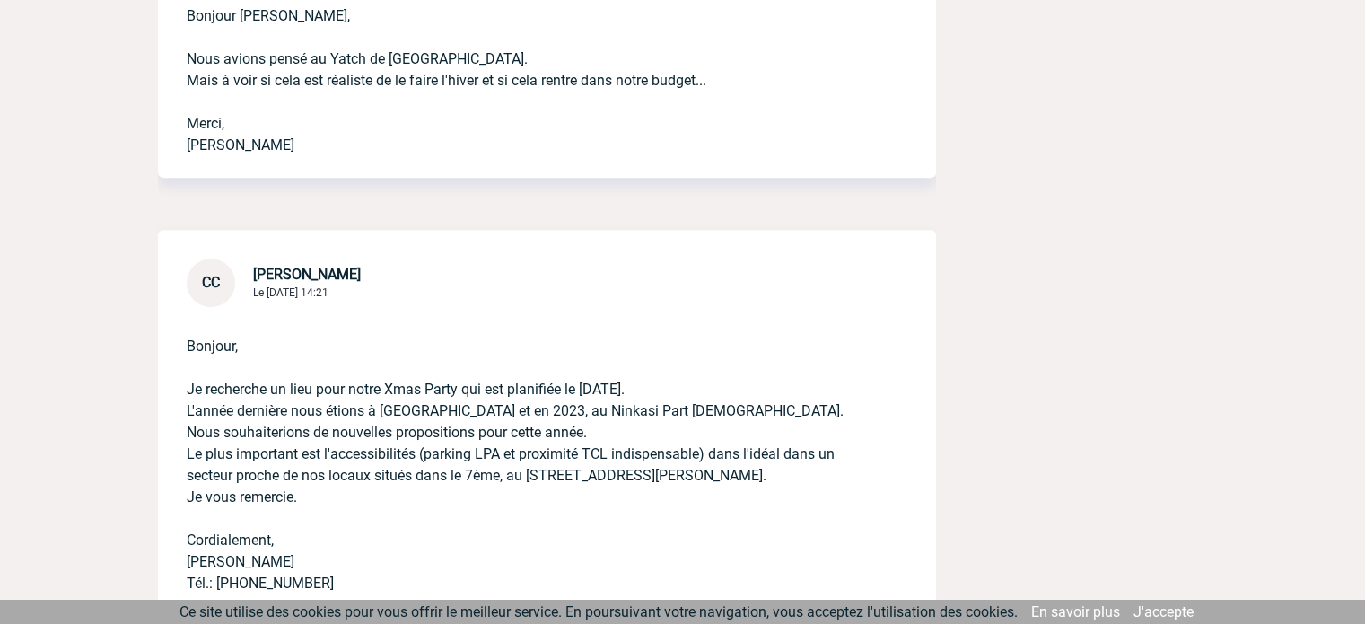
scroll to position [769, 0]
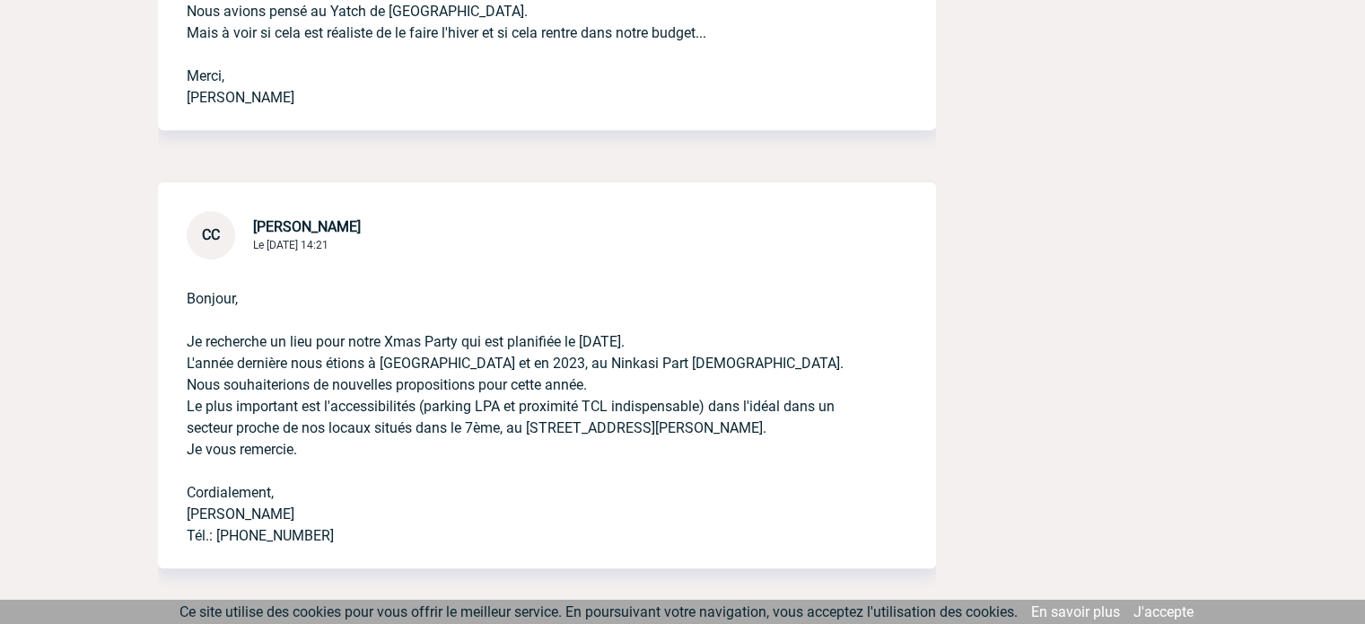
drag, startPoint x: 305, startPoint y: 455, endPoint x: 180, endPoint y: 349, distance: 163.6
click at [180, 349] on div "Bonjour, Je recherche un lieu pour notre Xmas Party qui est planifiée le lundi …" at bounding box center [547, 413] width 778 height 309
copy p "Je recherche un lieu pour notre Xmas Party qui est planifiée le lundi 15 décemb…"
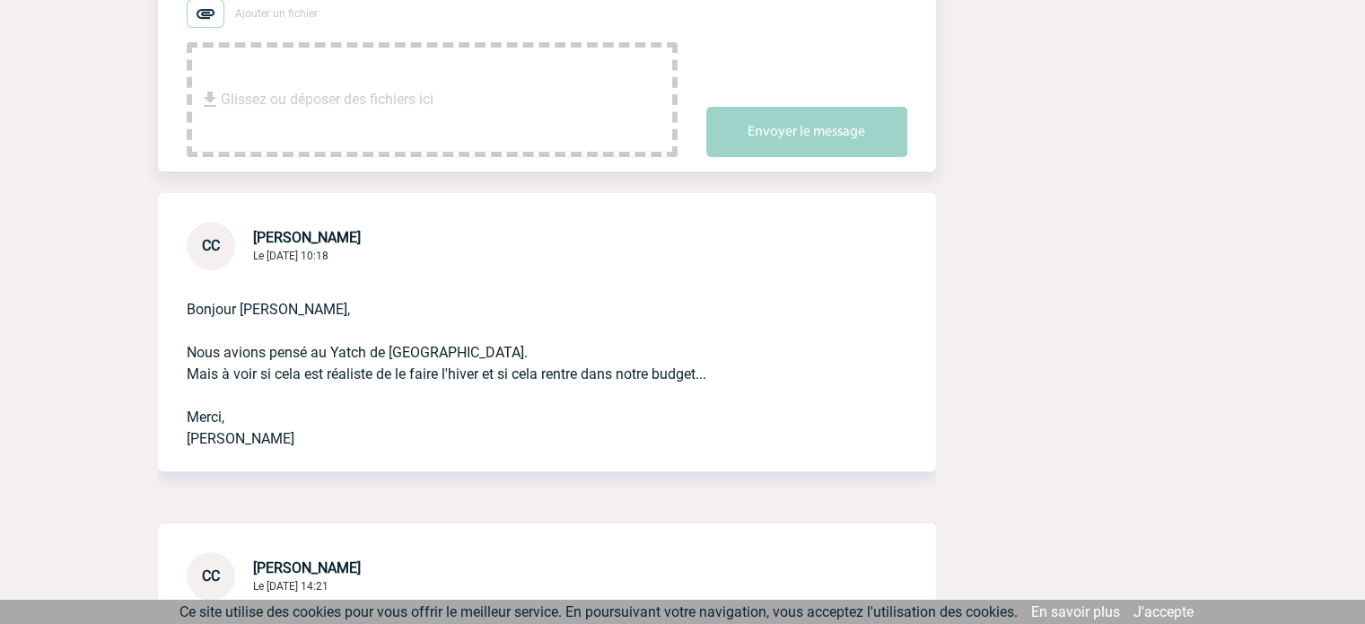
scroll to position [410, 0]
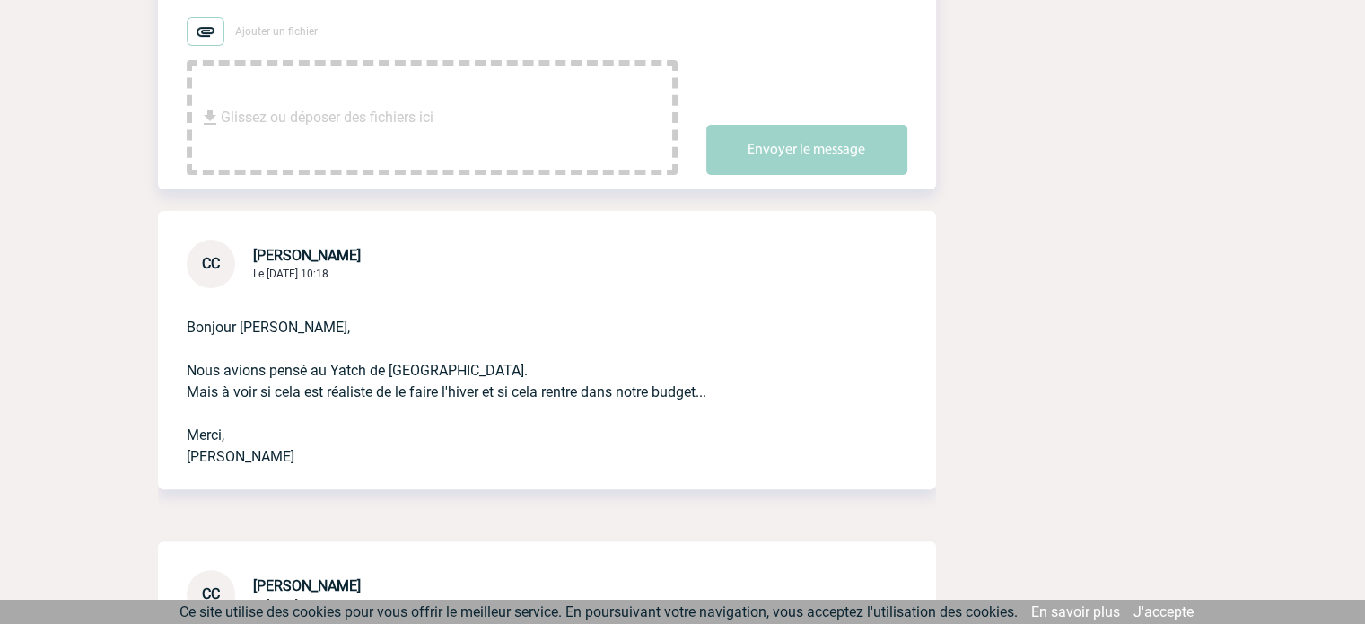
drag, startPoint x: 185, startPoint y: 380, endPoint x: 732, endPoint y: 386, distance: 547.3
click at [732, 386] on div "Bonjour Yanis, Nous avions pensé au Yatch de Lyon. Mais à voir si cela est réal…" at bounding box center [547, 388] width 778 height 201
copy p "Nous avions pensé au Yatch de Lyon. Mais à voir si cela est réaliste de le fair…"
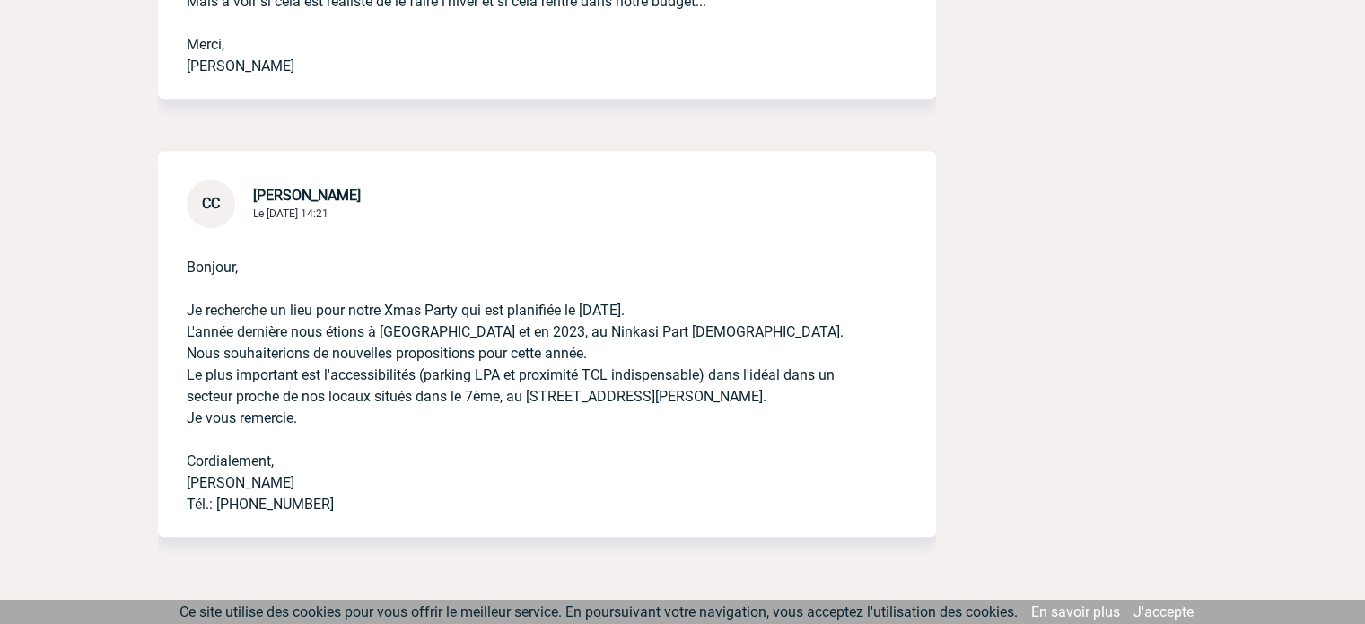
scroll to position [859, 0]
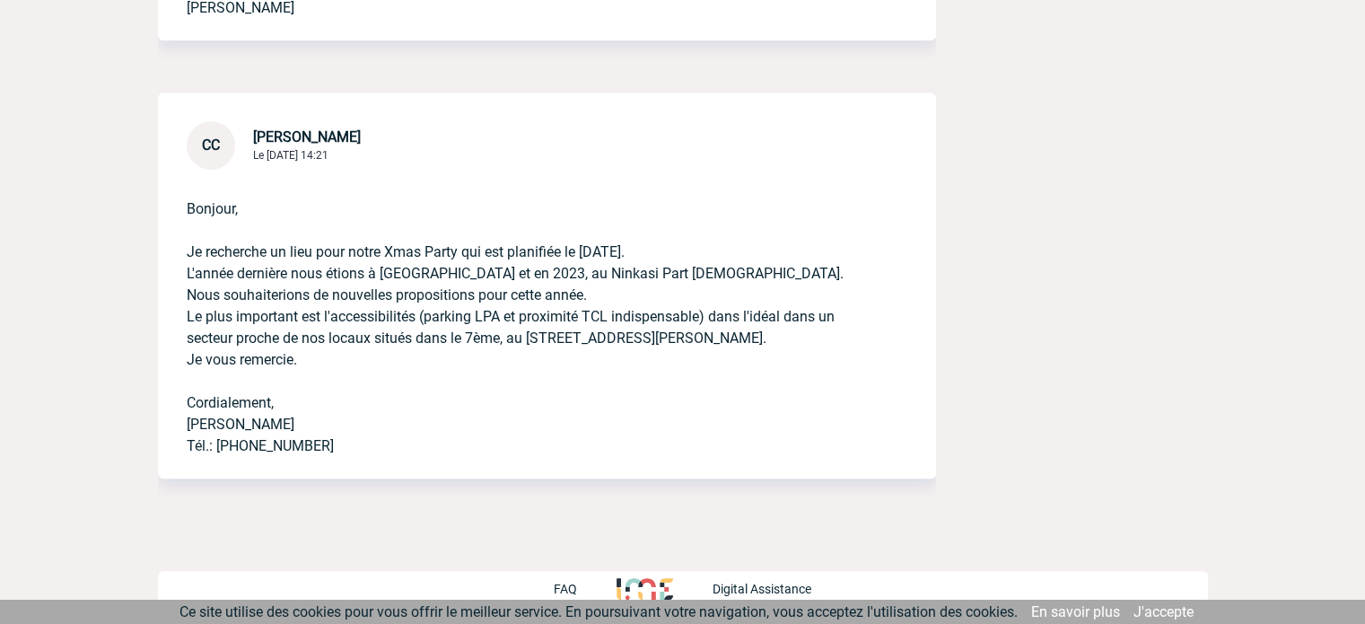
drag, startPoint x: 317, startPoint y: 446, endPoint x: 216, endPoint y: 441, distance: 100.6
click at [216, 441] on p "Bonjour, Je recherche un lieu pour notre Xmas Party qui est planifiée le lundi …" at bounding box center [522, 313] width 670 height 287
copy p "04 37 37 51 63"
click at [332, 443] on p "Bonjour, Je recherche un lieu pour notre Xmas Party qui est planifiée le lundi …" at bounding box center [522, 313] width 670 height 287
drag, startPoint x: 320, startPoint y: 450, endPoint x: 182, endPoint y: 396, distance: 148.3
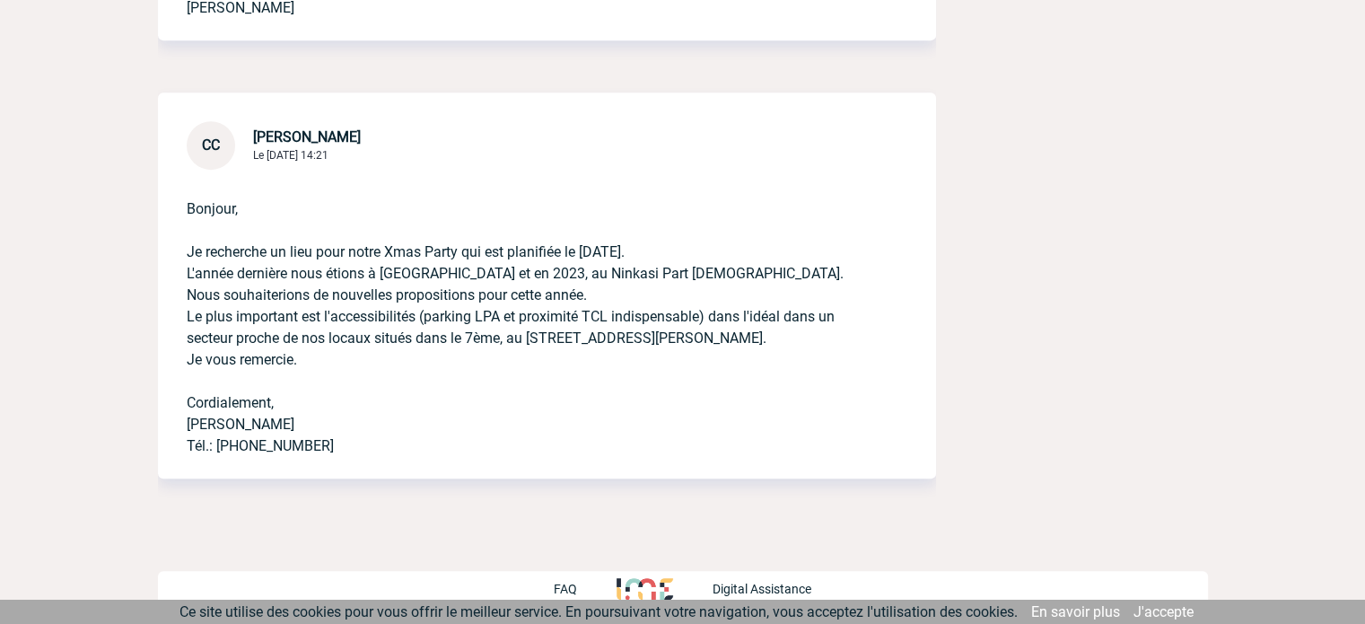
click at [182, 396] on div "Bonjour, Je recherche un lieu pour notre Xmas Party qui est planifiée le lundi …" at bounding box center [547, 324] width 778 height 309
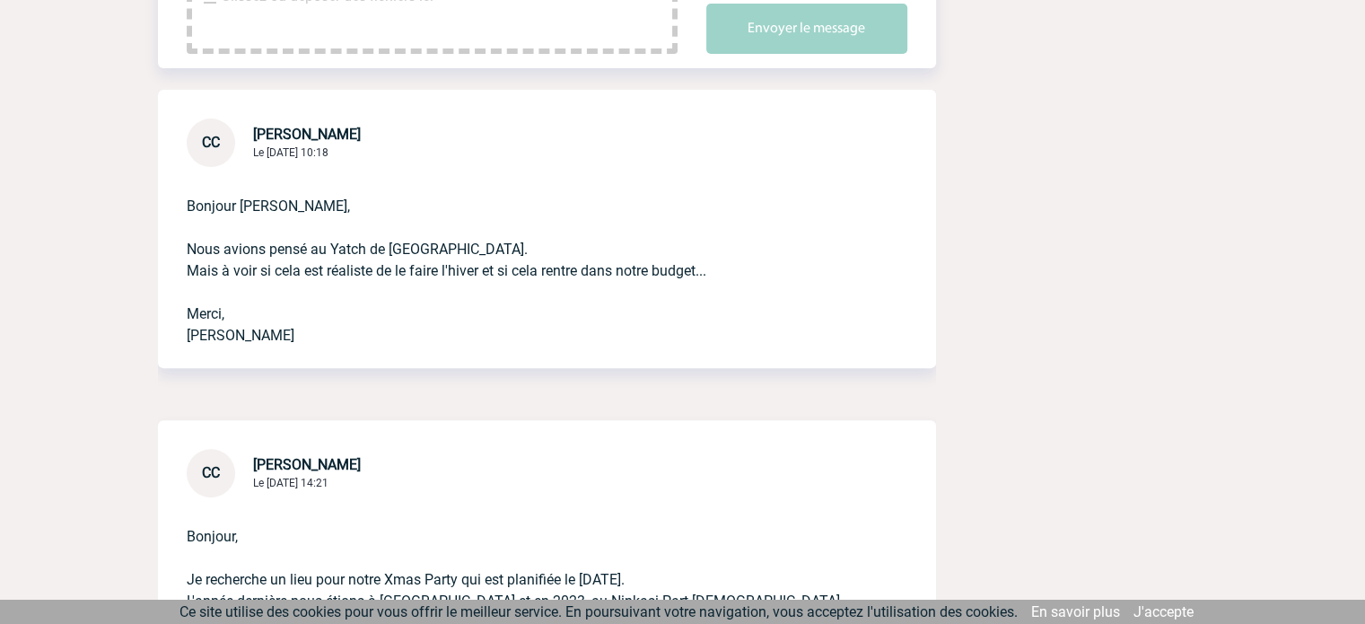
scroll to position [500, 0]
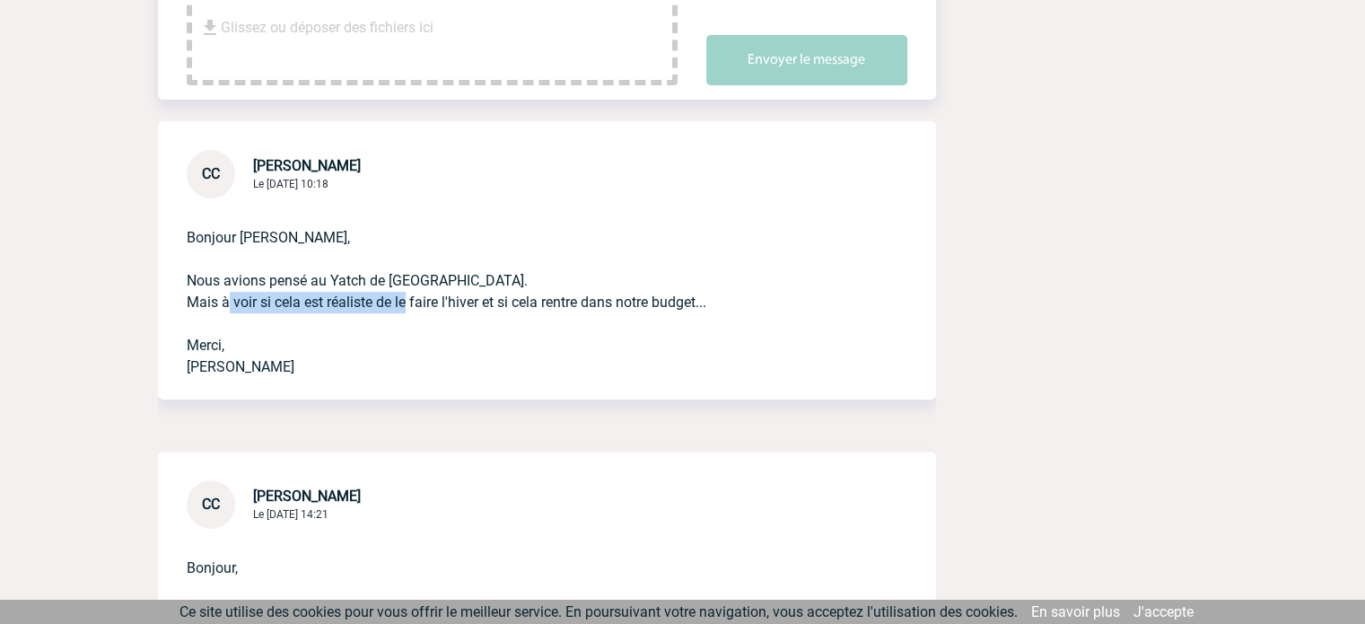
drag, startPoint x: 223, startPoint y: 294, endPoint x: 397, endPoint y: 296, distance: 175.0
click at [398, 297] on p "Bonjour Yanis, Nous avions pensé au Yatch de Lyon. Mais à voir si cela est réal…" at bounding box center [522, 287] width 670 height 179
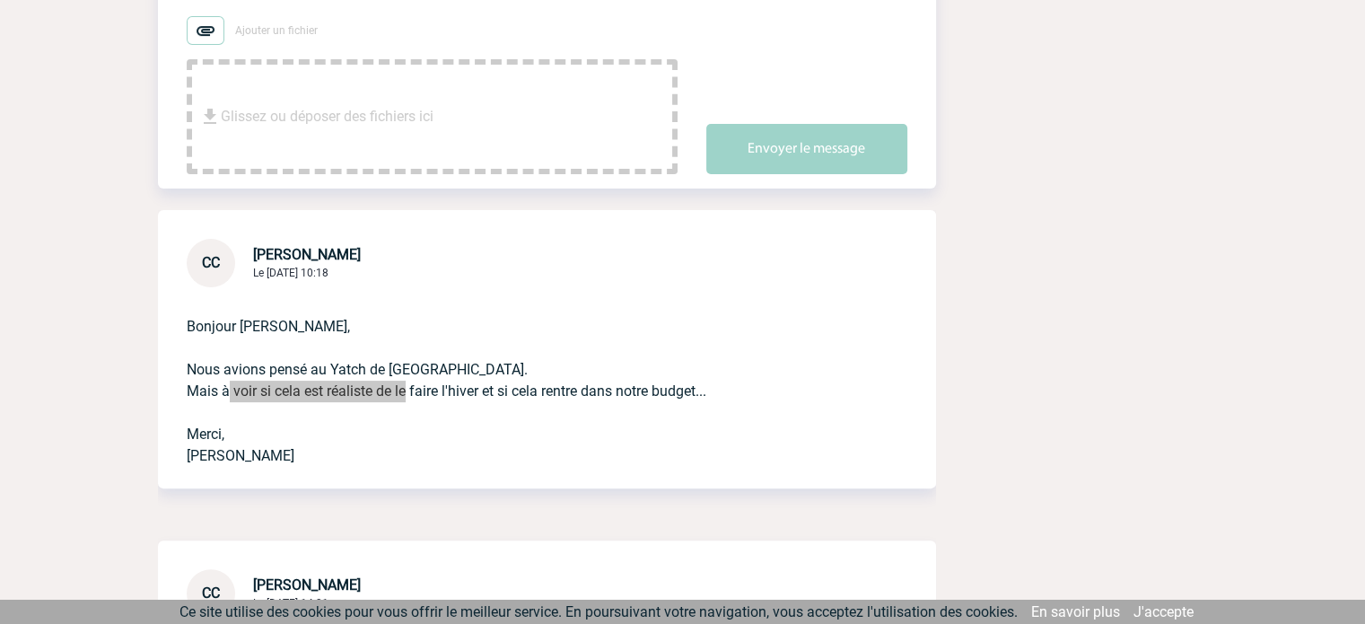
scroll to position [410, 0]
drag, startPoint x: 443, startPoint y: 365, endPoint x: 334, endPoint y: 369, distance: 109.5
click at [331, 368] on p "Bonjour Yanis, Nous avions pensé au Yatch de Lyon. Mais à voir si cela est réal…" at bounding box center [522, 377] width 670 height 179
copy p "Yatch de Lyon."
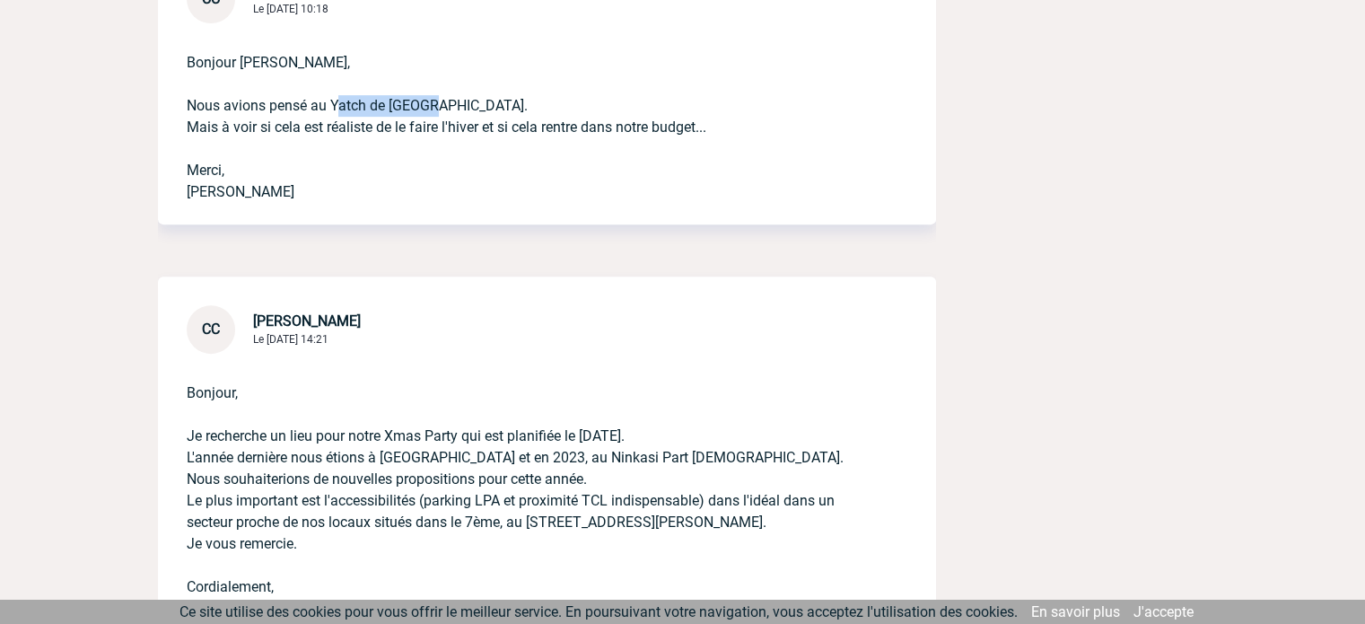
scroll to position [718, 0]
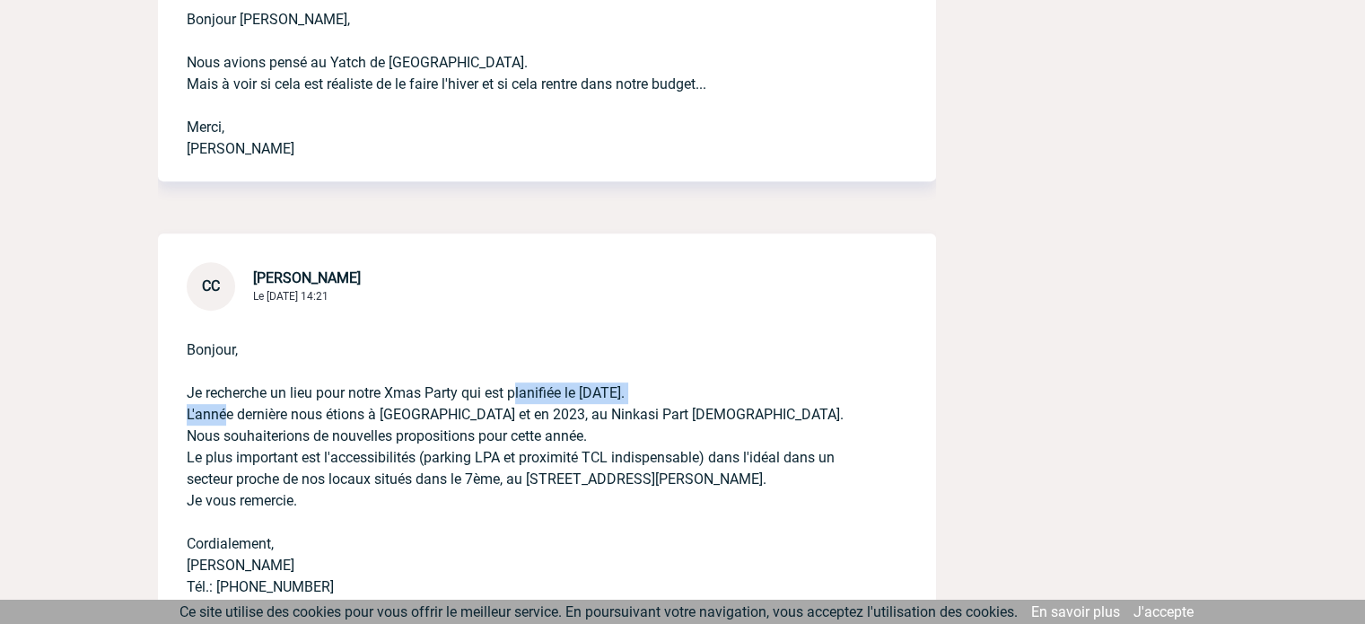
drag, startPoint x: 215, startPoint y: 417, endPoint x: 512, endPoint y: 384, distance: 298.8
click at [512, 384] on p "Bonjour, Je recherche un lieu pour notre Xmas Party qui est planifiée le lundi …" at bounding box center [522, 453] width 670 height 287
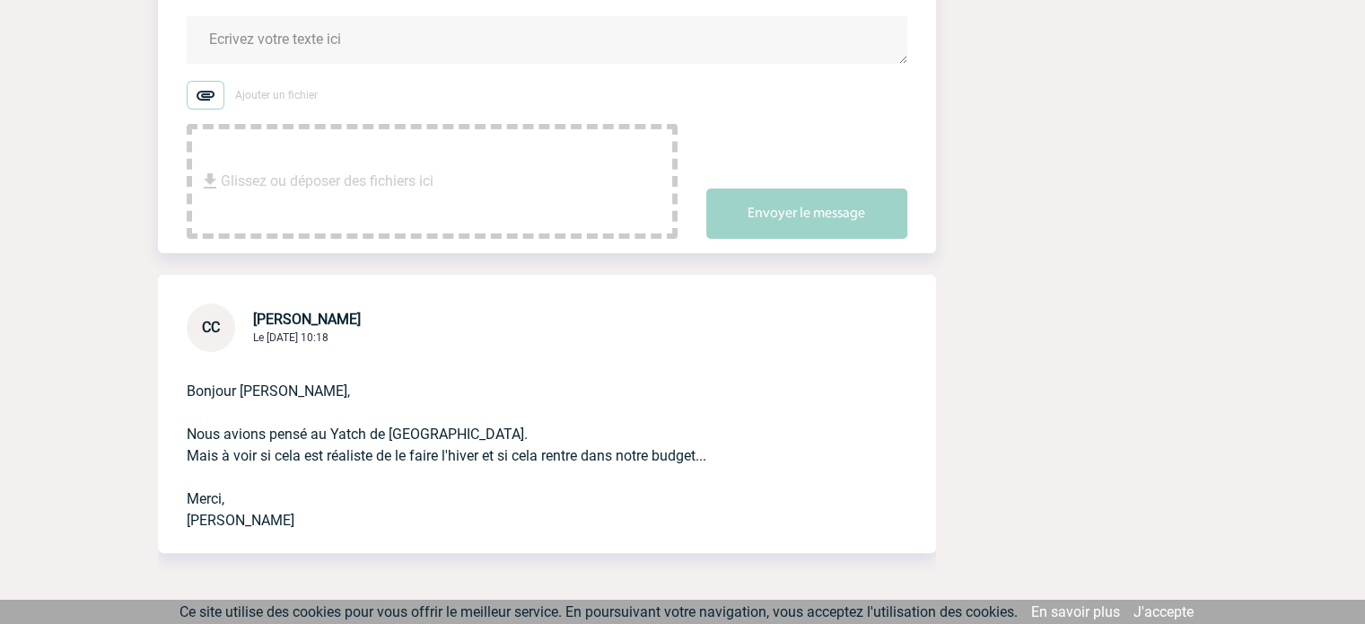
scroll to position [0, 0]
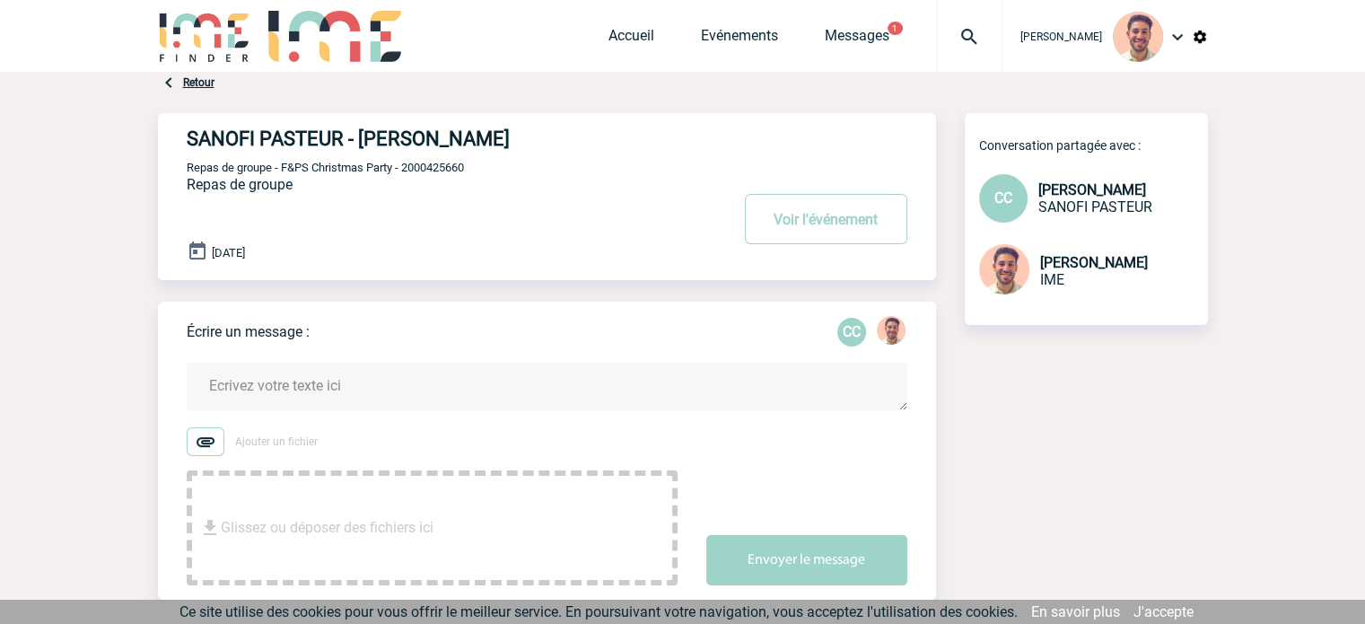
click at [207, 82] on link "Retour" at bounding box center [198, 82] width 31 height 13
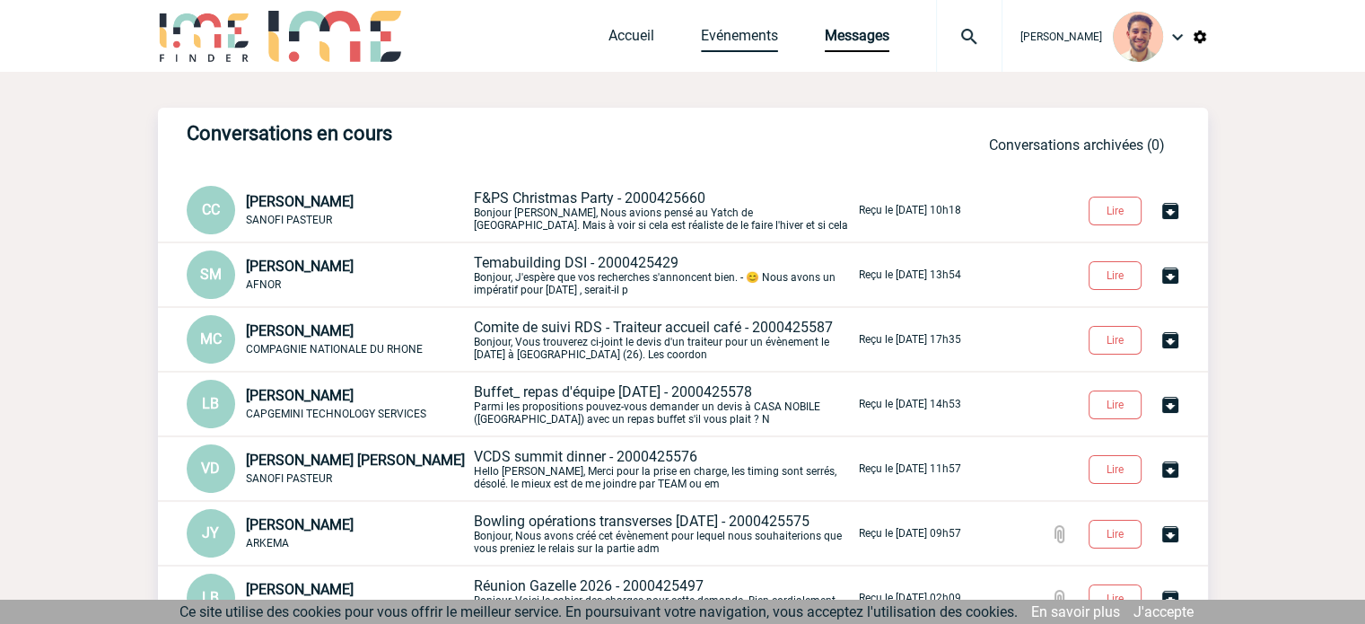
click at [751, 35] on link "Evénements" at bounding box center [739, 39] width 77 height 25
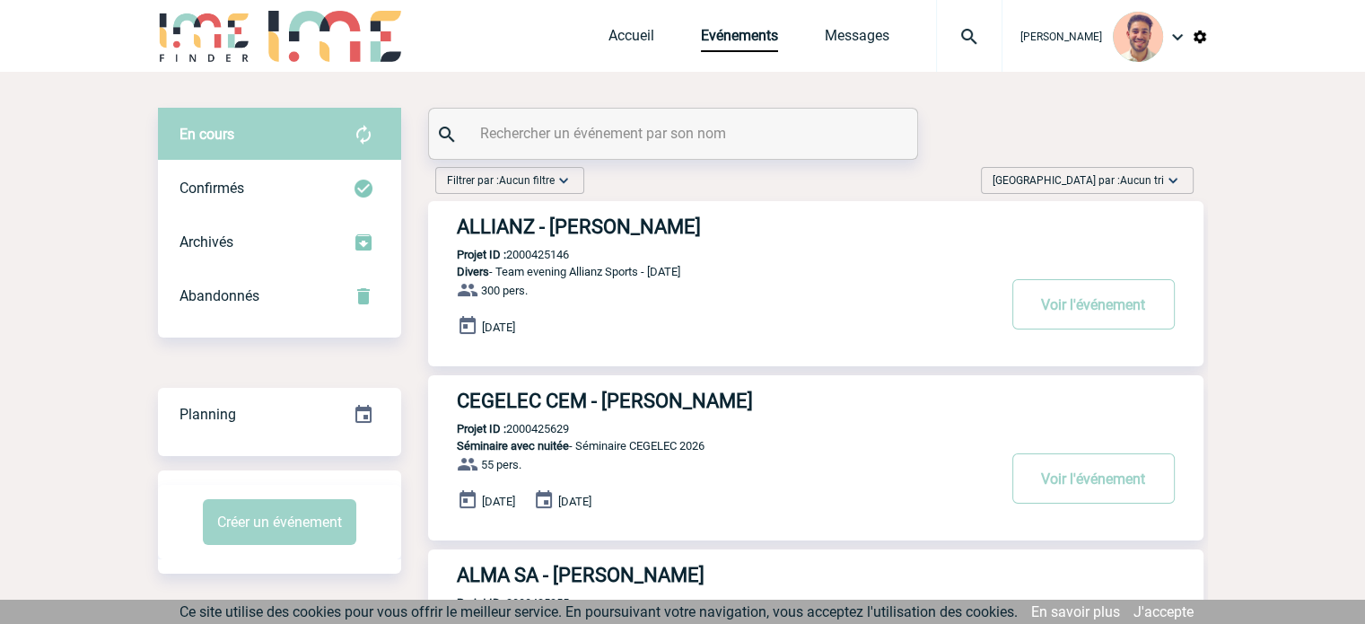
click at [528, 127] on input "text" at bounding box center [675, 133] width 399 height 26
paste input "2000425660"
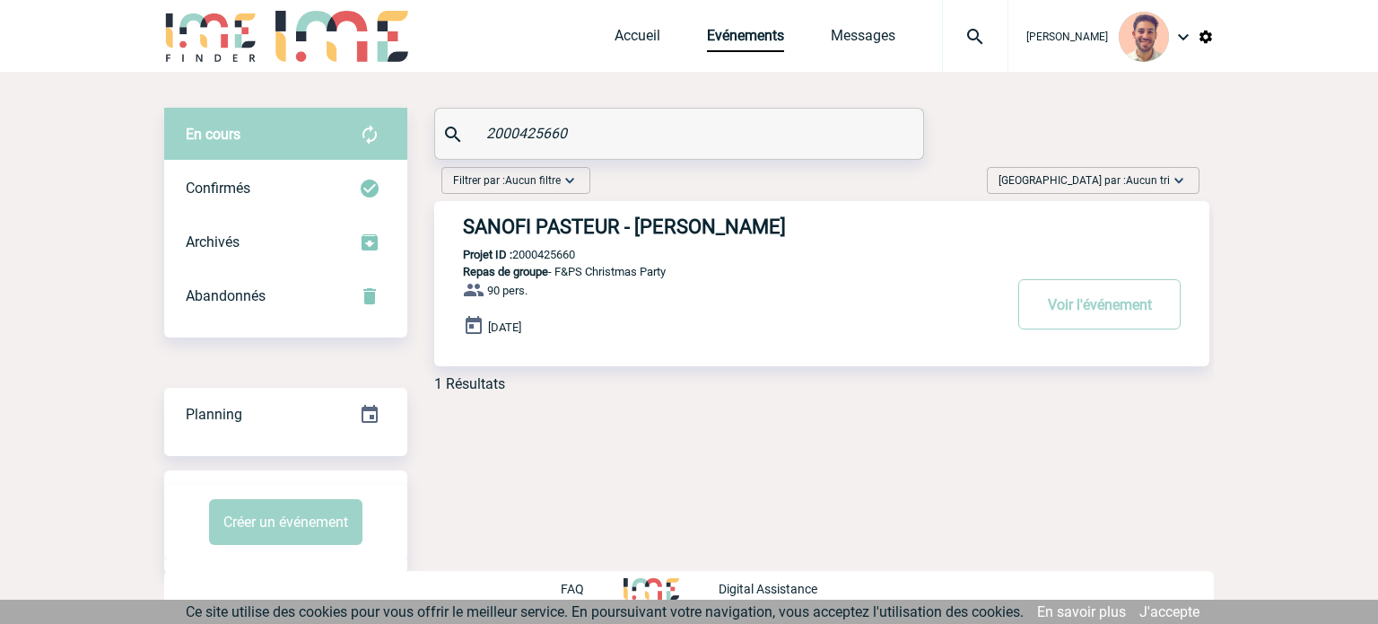
type input "2000425660"
click at [671, 221] on h3 "SANOFI PASTEUR - Cécile CANNARD" at bounding box center [732, 226] width 538 height 22
